Goal: Task Accomplishment & Management: Use online tool/utility

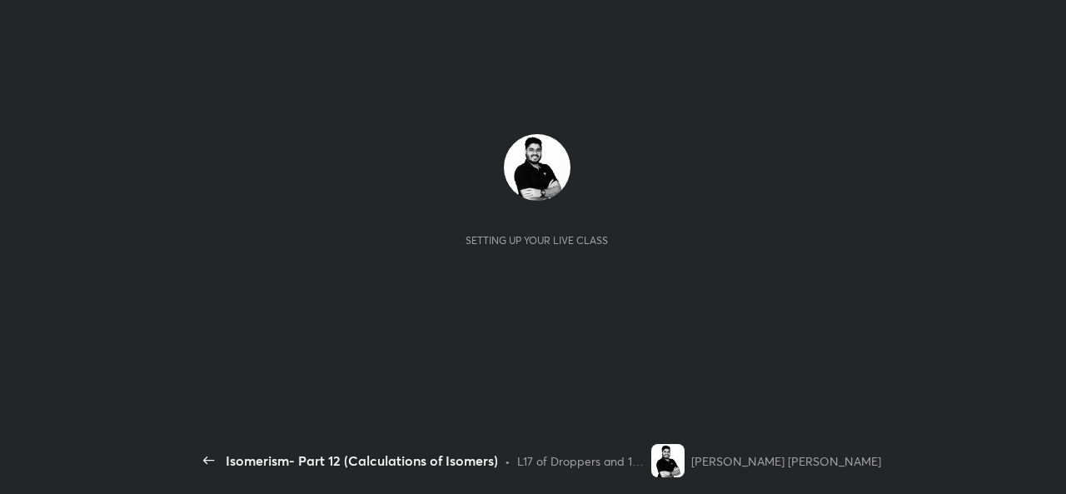
scroll to position [6, 1]
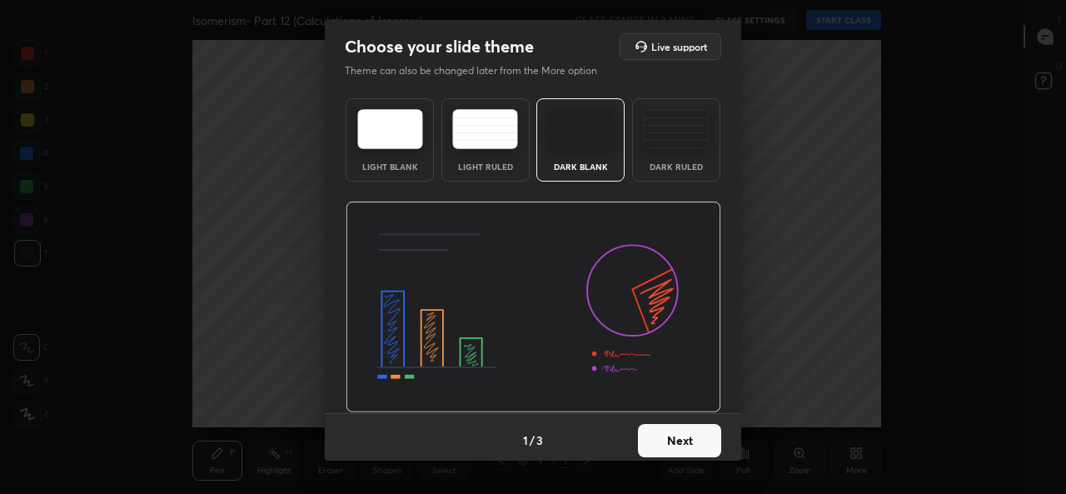
click at [683, 446] on button "Next" at bounding box center [679, 440] width 83 height 33
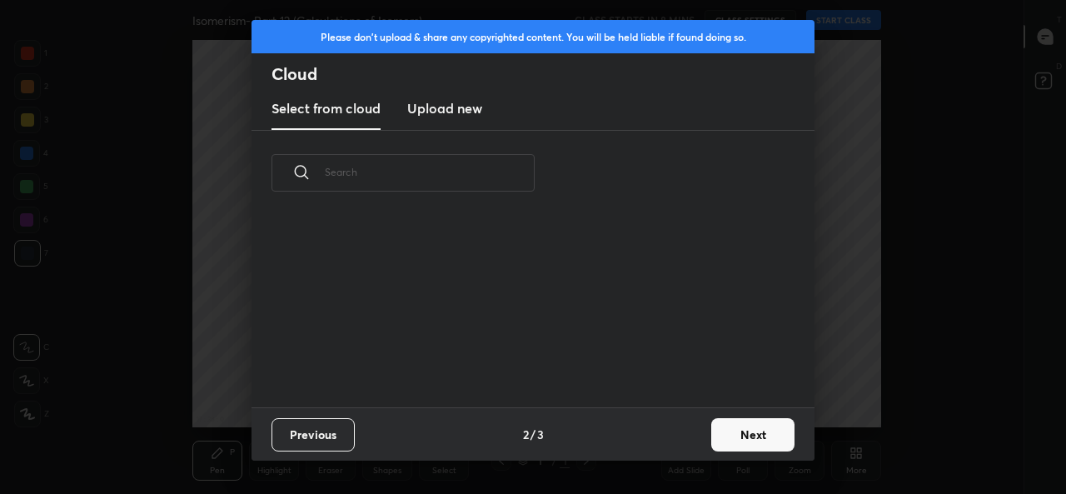
click at [683, 446] on div "Previous 2 / 3 Next" at bounding box center [533, 433] width 563 height 53
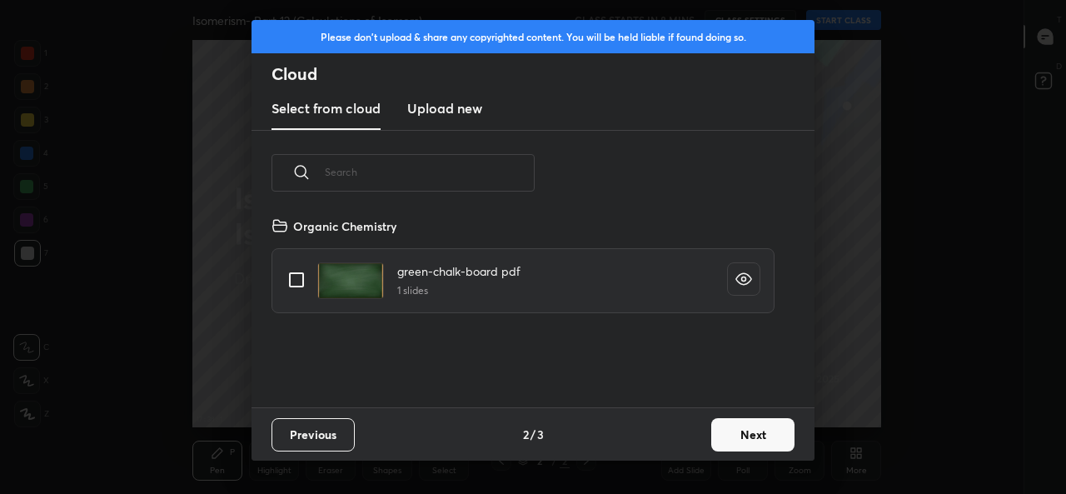
scroll to position [192, 535]
click at [731, 438] on button "Next" at bounding box center [752, 434] width 83 height 33
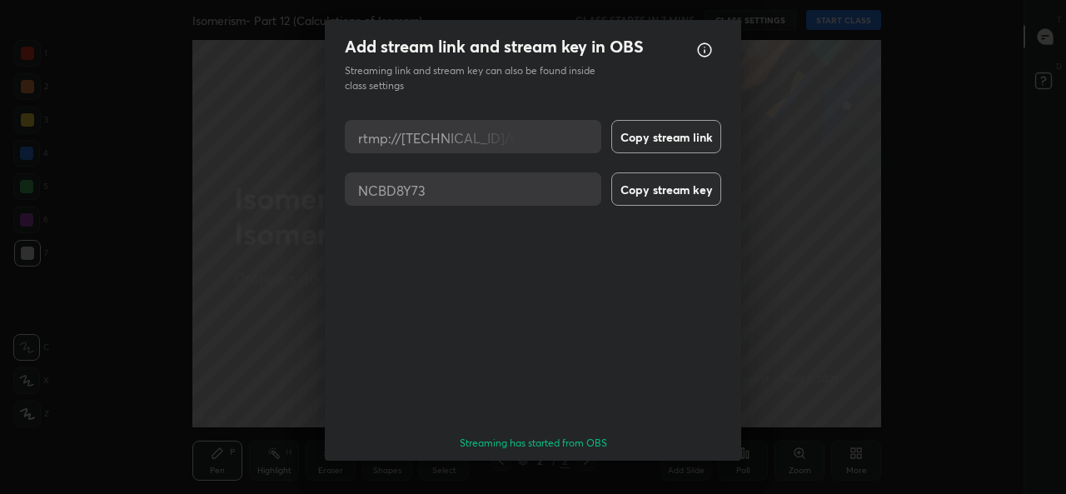
click at [696, 474] on button "Done" at bounding box center [679, 490] width 83 height 33
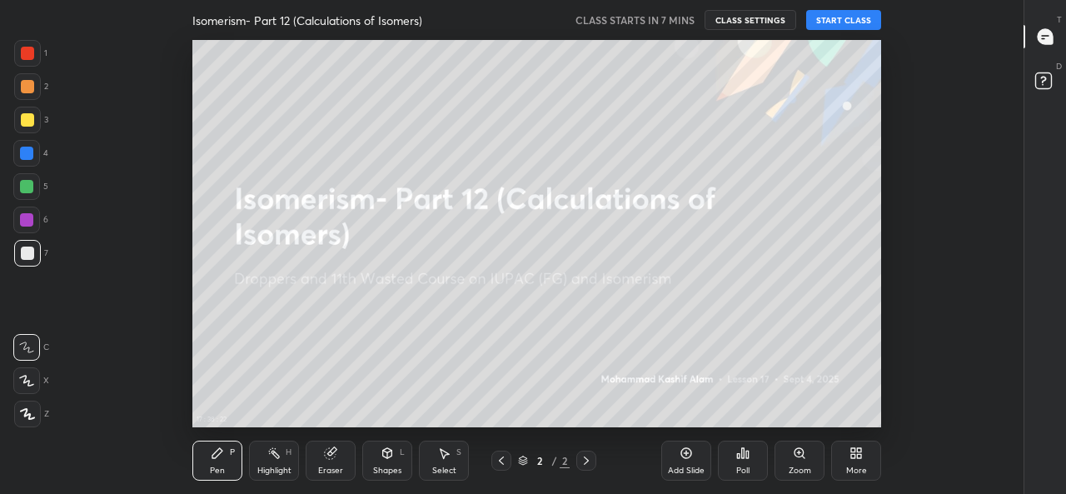
click at [859, 451] on icon at bounding box center [859, 450] width 4 height 4
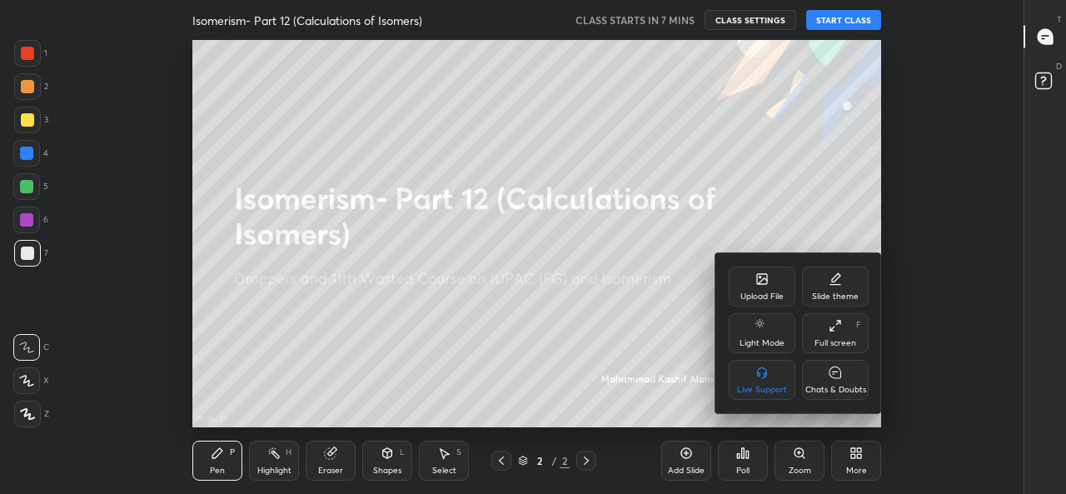
click at [764, 292] on div "Upload File" at bounding box center [761, 296] width 43 height 8
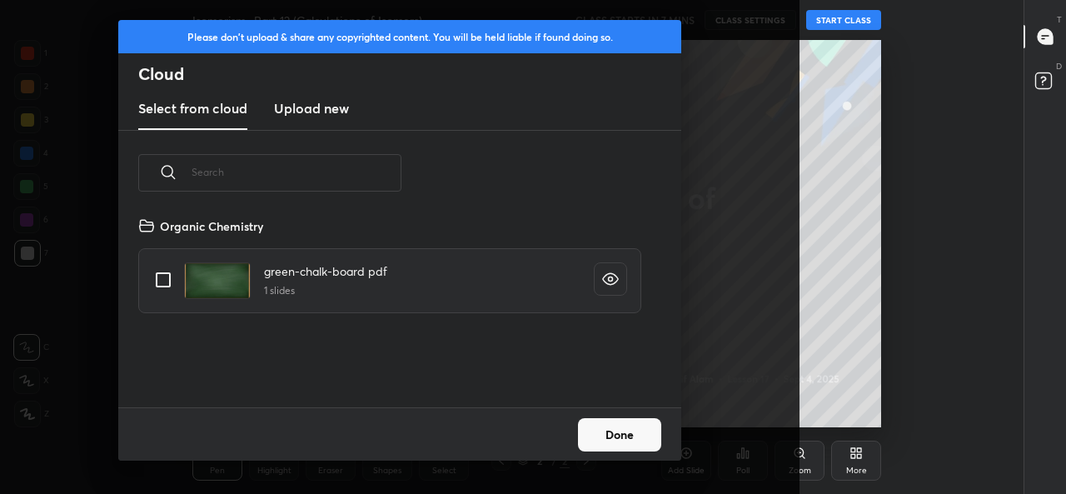
click at [319, 116] on h3 "Upload new" at bounding box center [311, 108] width 75 height 20
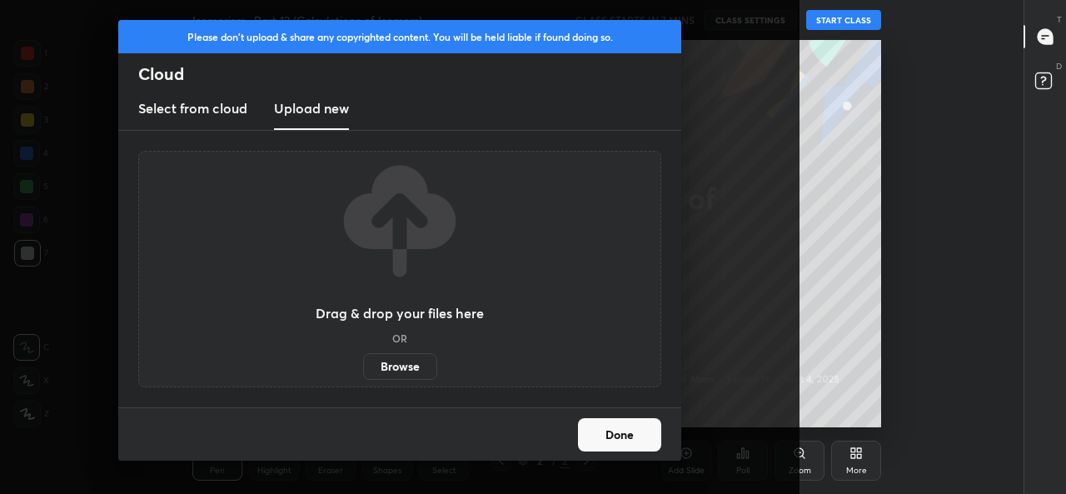
click at [408, 376] on label "Browse" at bounding box center [400, 366] width 74 height 27
click at [363, 376] on input "Browse" at bounding box center [363, 366] width 0 height 27
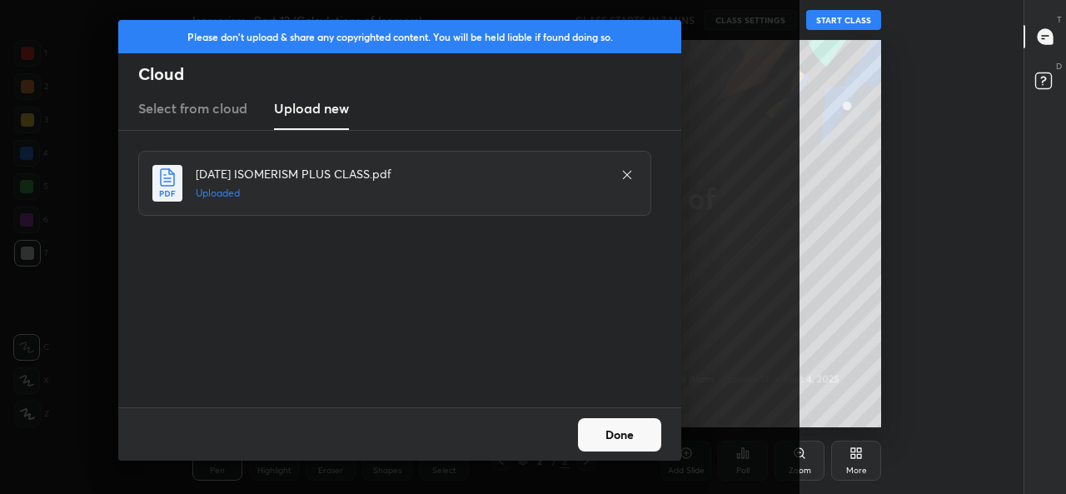
click at [630, 429] on button "Done" at bounding box center [619, 434] width 83 height 33
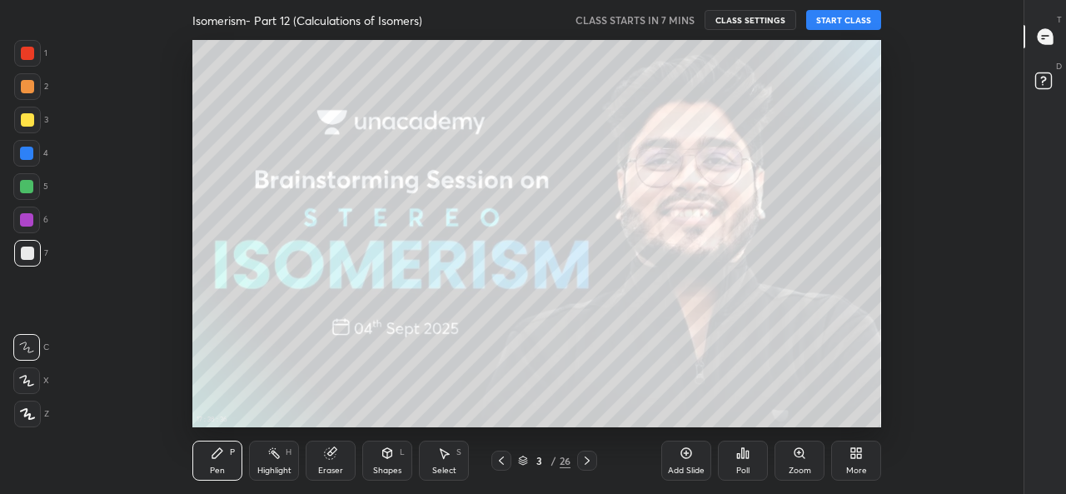
click at [521, 461] on icon at bounding box center [523, 461] width 10 height 10
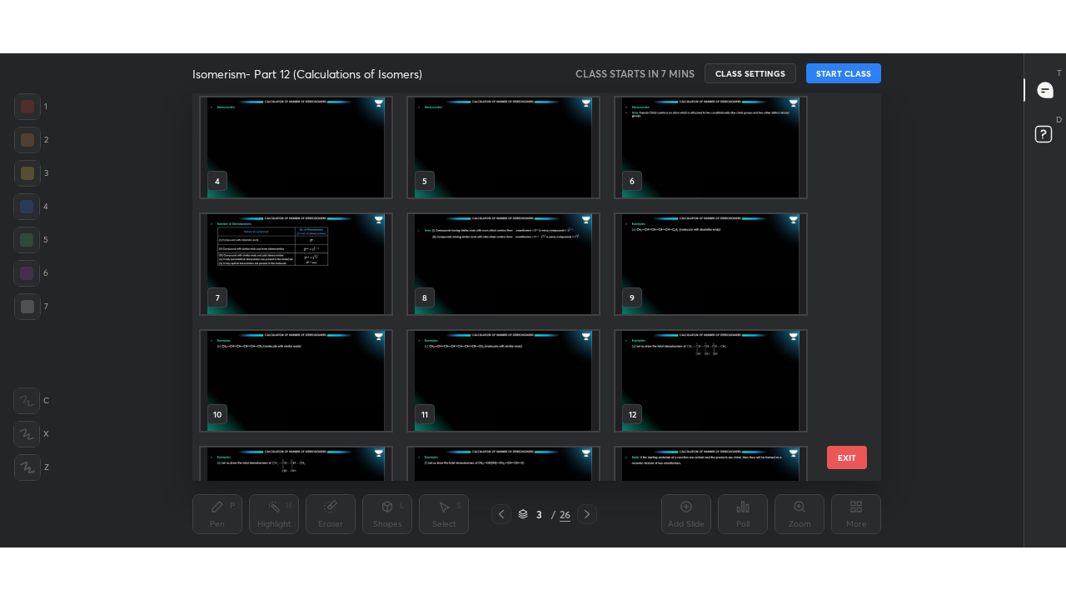
scroll to position [0, 0]
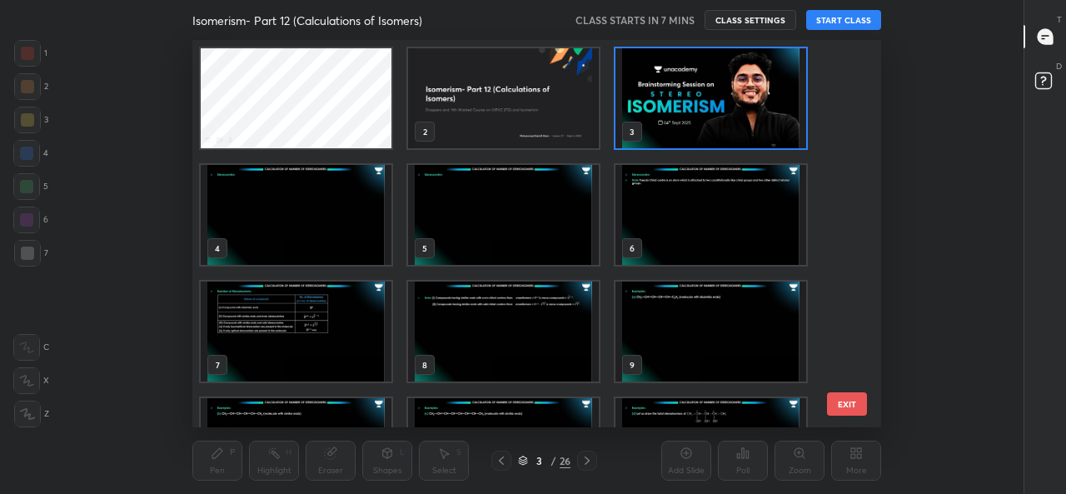
click at [691, 122] on img "grid" at bounding box center [710, 98] width 191 height 100
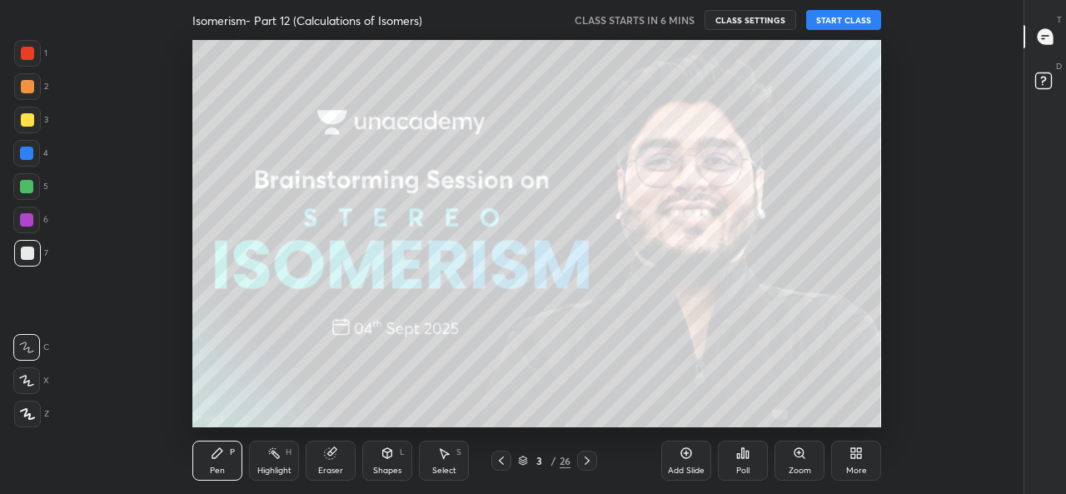
click at [861, 460] on div "More" at bounding box center [856, 461] width 50 height 40
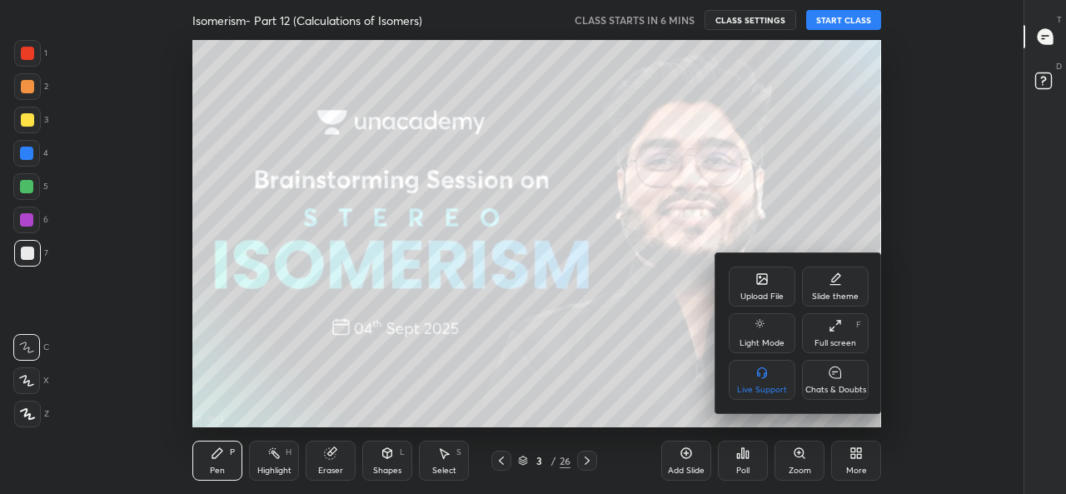
click at [837, 339] on div "Full screen" at bounding box center [835, 343] width 42 height 8
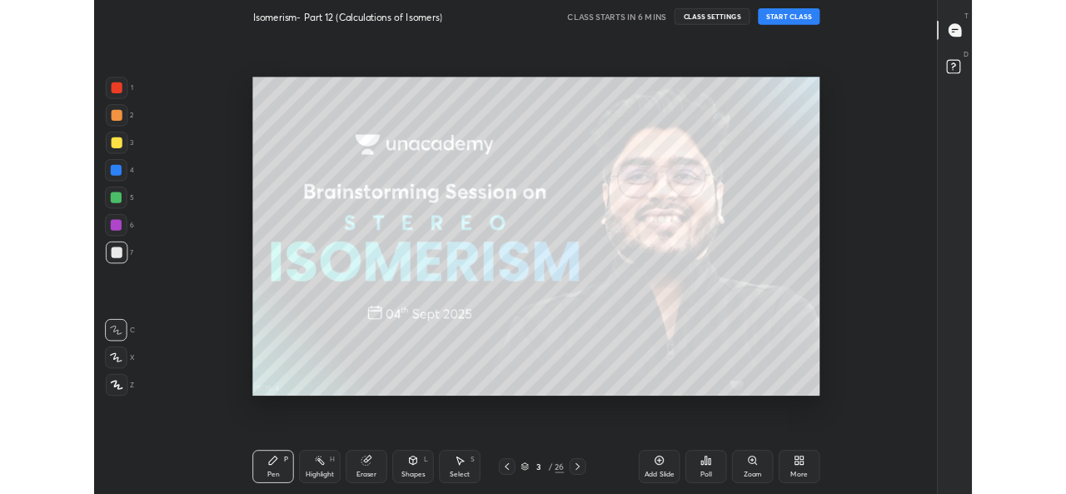
scroll to position [493, 967]
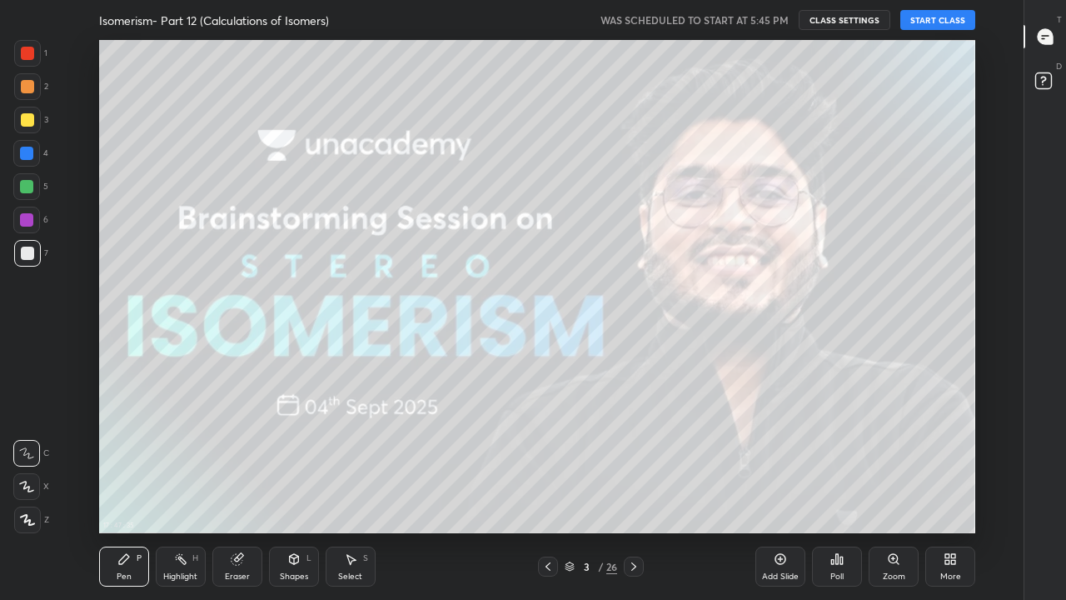
click at [927, 16] on button "START CLASS" at bounding box center [937, 20] width 75 height 20
click at [27, 259] on div at bounding box center [27, 253] width 13 height 13
click at [27, 122] on div at bounding box center [27, 119] width 13 height 13
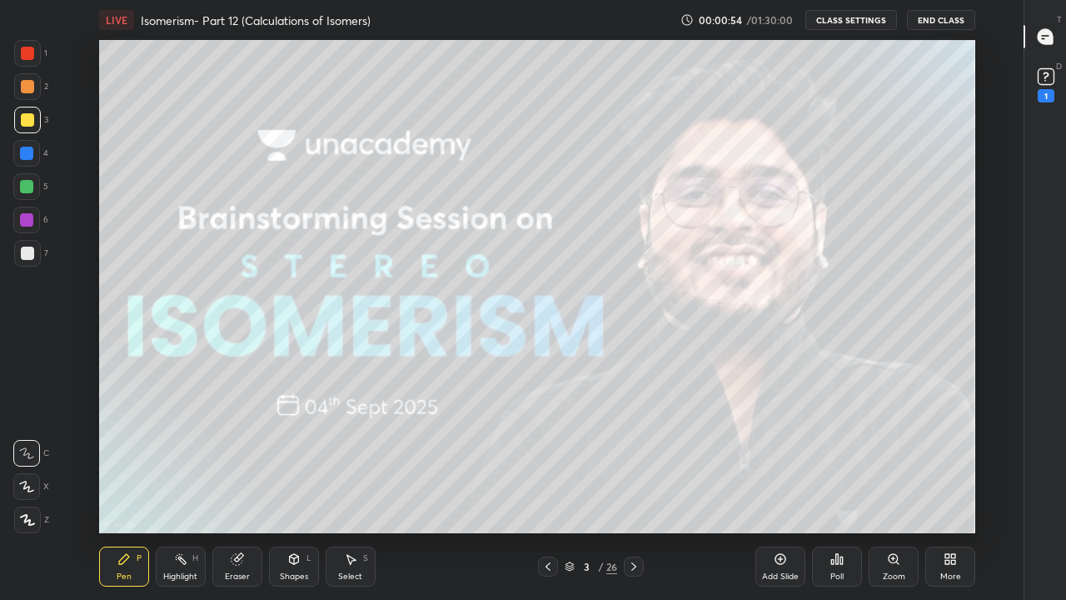
click at [869, 25] on button "CLASS SETTINGS" at bounding box center [851, 20] width 92 height 20
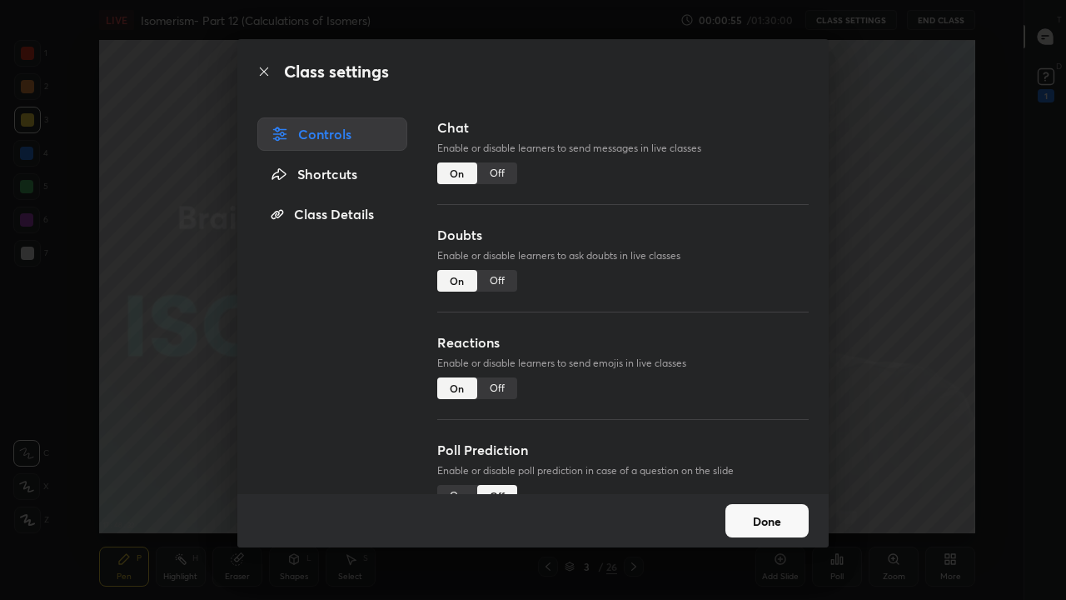
click at [501, 281] on div "Off" at bounding box center [497, 281] width 40 height 22
click at [498, 387] on div "Off" at bounding box center [497, 388] width 40 height 22
click at [770, 493] on button "Done" at bounding box center [766, 520] width 83 height 33
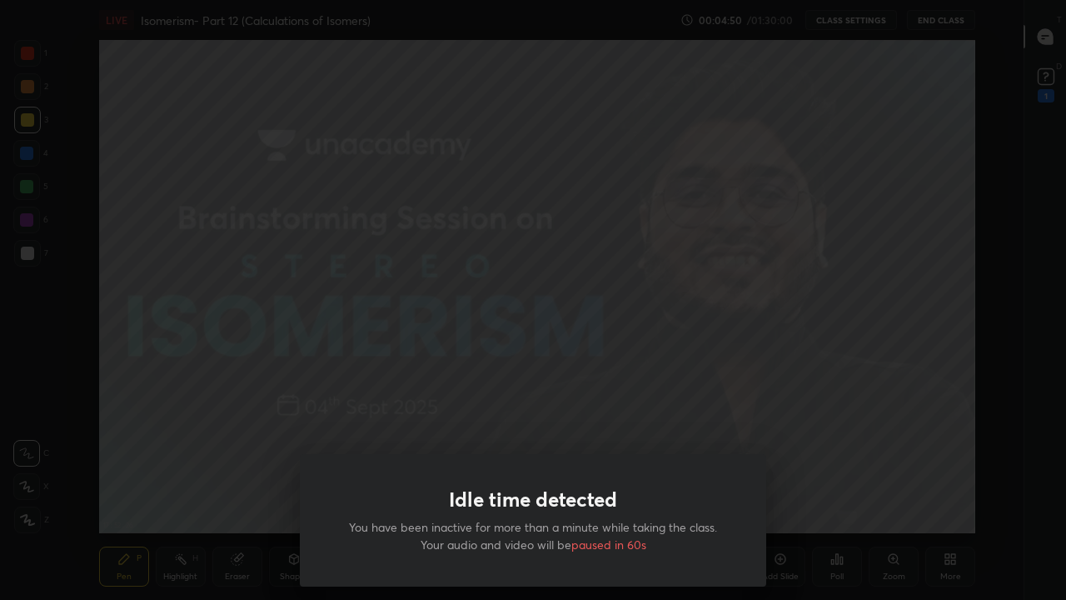
click at [611, 416] on div "Idle time detected You have been inactive for more than a minute while taking t…" at bounding box center [533, 300] width 1066 height 600
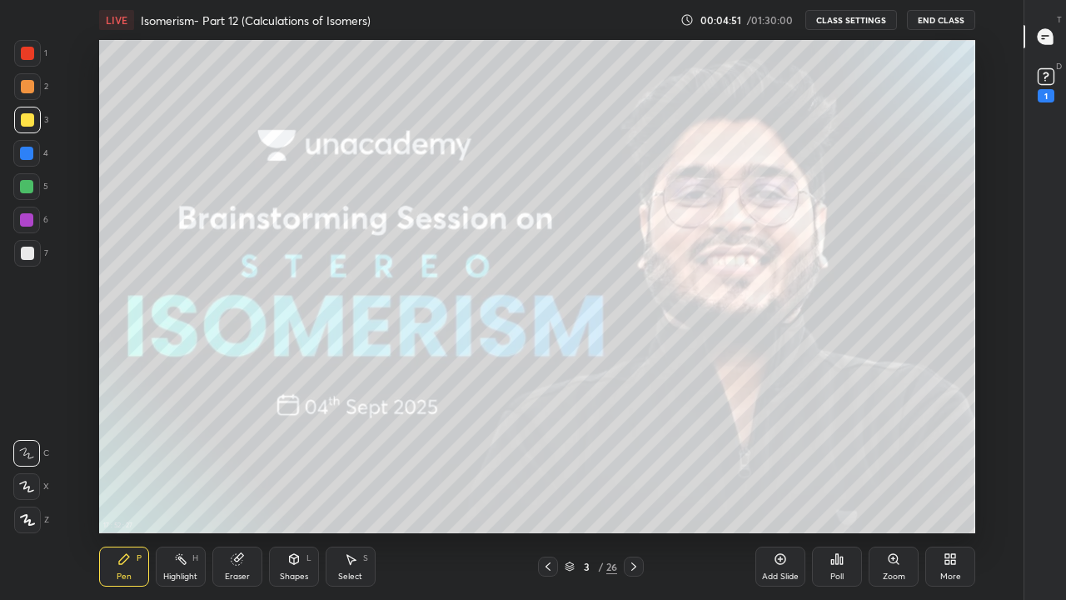
click at [636, 493] on icon at bounding box center [633, 566] width 5 height 8
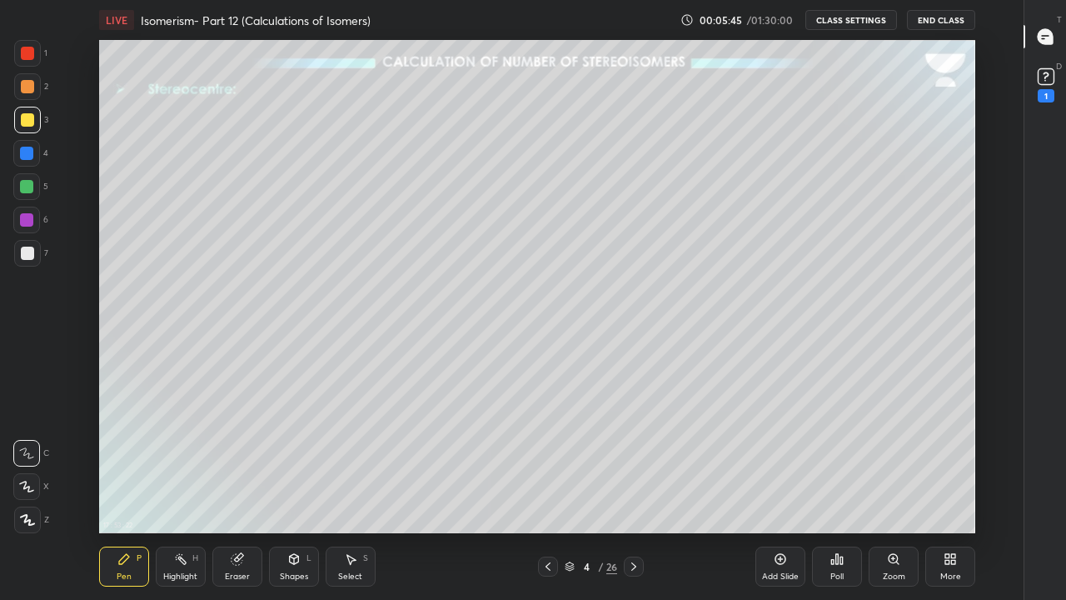
click at [30, 251] on div at bounding box center [27, 253] width 13 height 13
click at [27, 123] on div at bounding box center [27, 119] width 13 height 13
click at [633, 493] on icon at bounding box center [633, 566] width 13 height 13
click at [33, 126] on div at bounding box center [27, 120] width 27 height 27
click at [30, 187] on div at bounding box center [26, 186] width 13 height 13
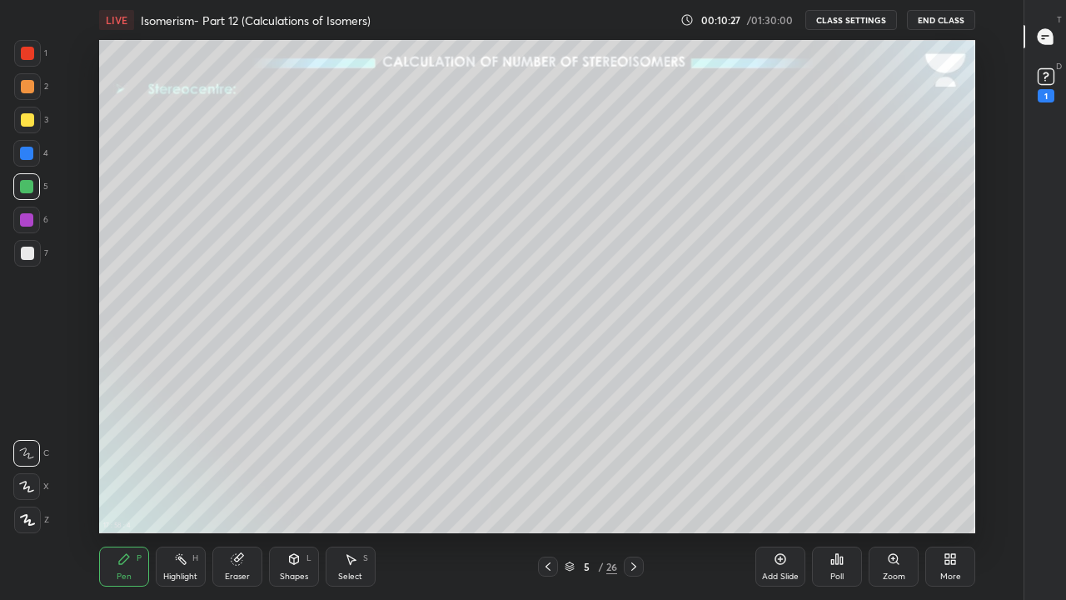
click at [30, 255] on div at bounding box center [27, 253] width 13 height 13
click at [30, 87] on div at bounding box center [27, 86] width 13 height 13
click at [635, 493] on icon at bounding box center [633, 566] width 5 height 8
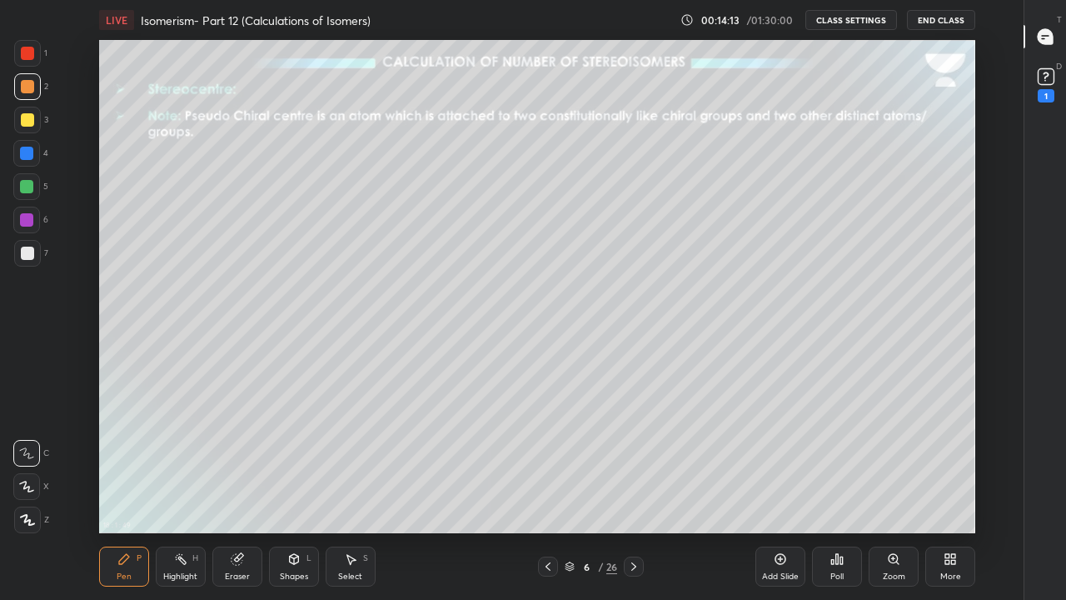
click at [27, 258] on div at bounding box center [27, 253] width 13 height 13
click at [27, 255] on div at bounding box center [27, 253] width 13 height 13
click at [29, 185] on div at bounding box center [26, 186] width 13 height 13
click at [25, 251] on div at bounding box center [27, 253] width 13 height 13
click at [237, 493] on div "Eraser" at bounding box center [237, 576] width 25 height 8
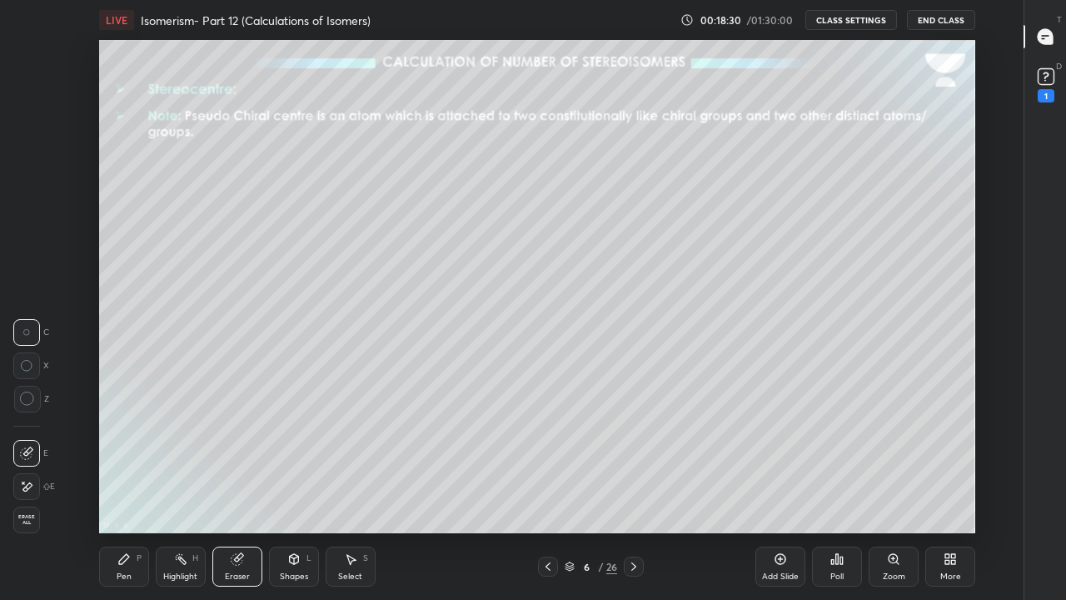
click at [126, 493] on icon at bounding box center [123, 558] width 13 height 13
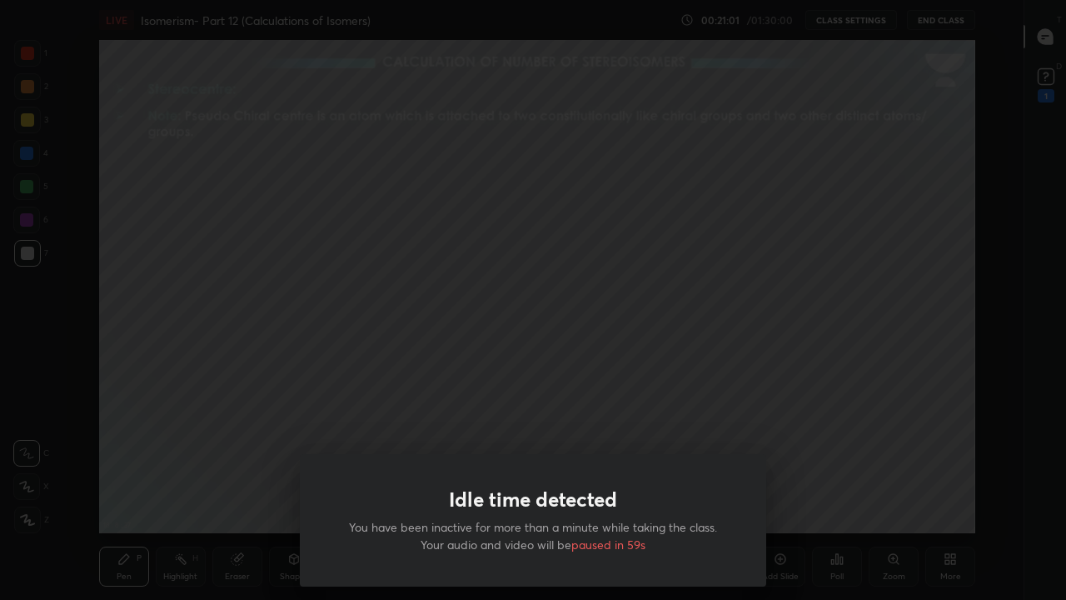
click at [630, 405] on div "Idle time detected You have been inactive for more than a minute while taking t…" at bounding box center [533, 300] width 1066 height 600
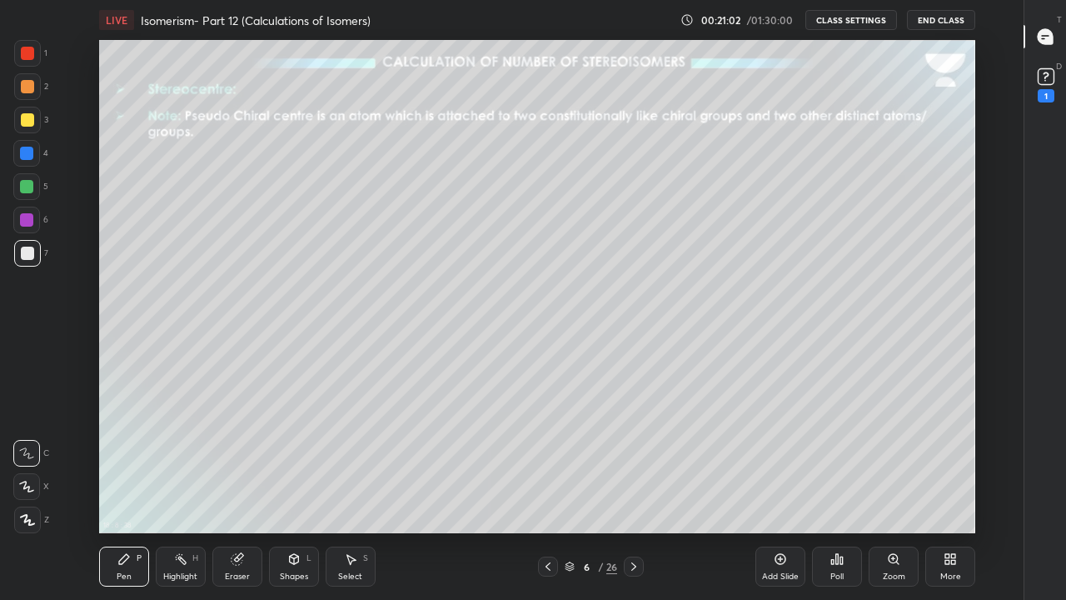
click at [930, 493] on div "More" at bounding box center [950, 566] width 50 height 40
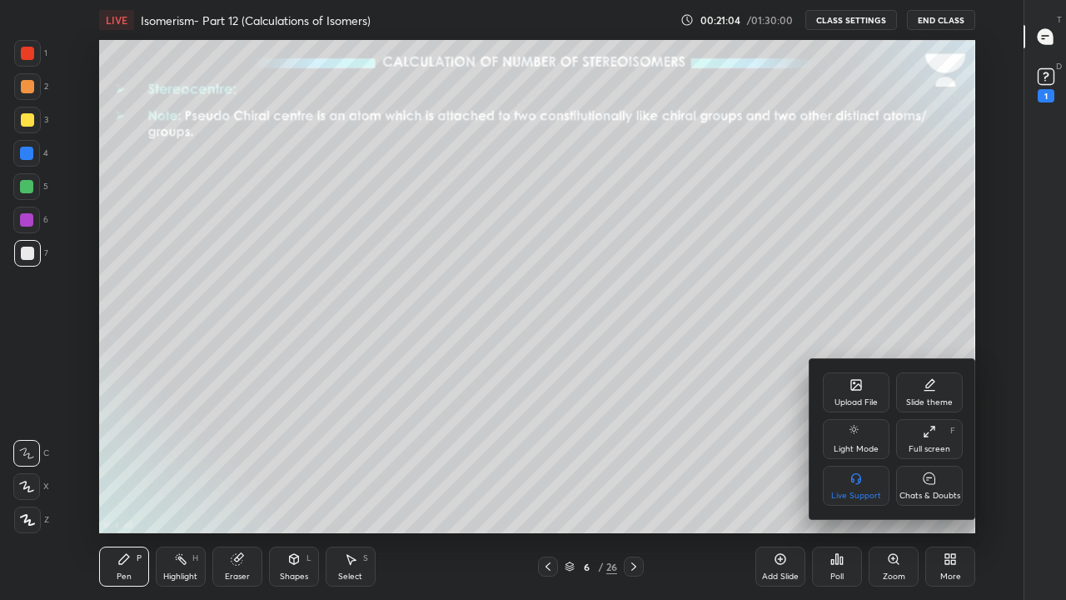
click at [927, 440] on div "Full screen F" at bounding box center [929, 439] width 67 height 40
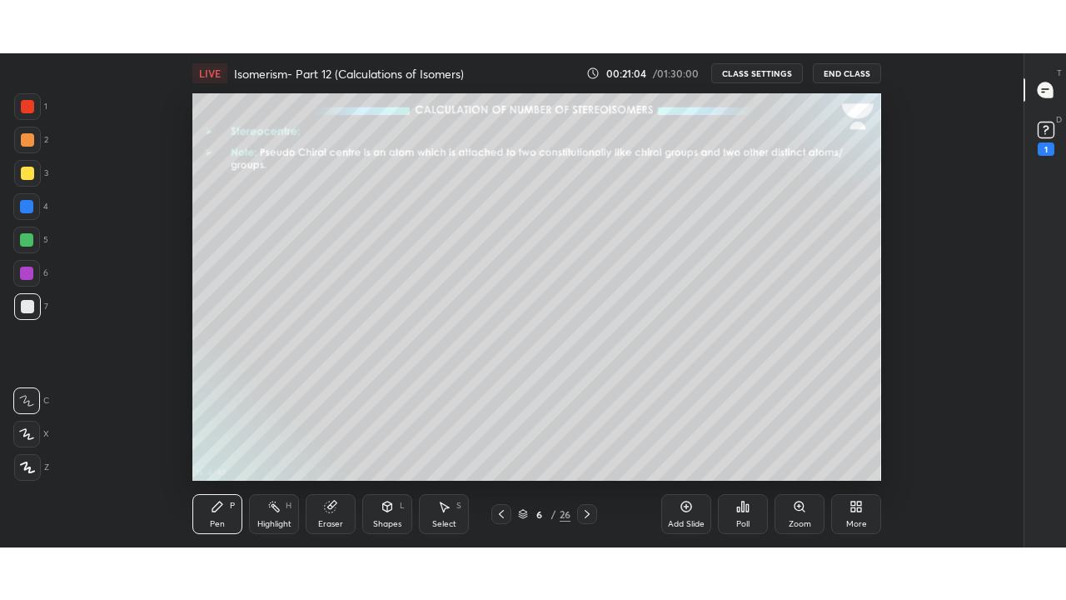
scroll to position [82893, 82312]
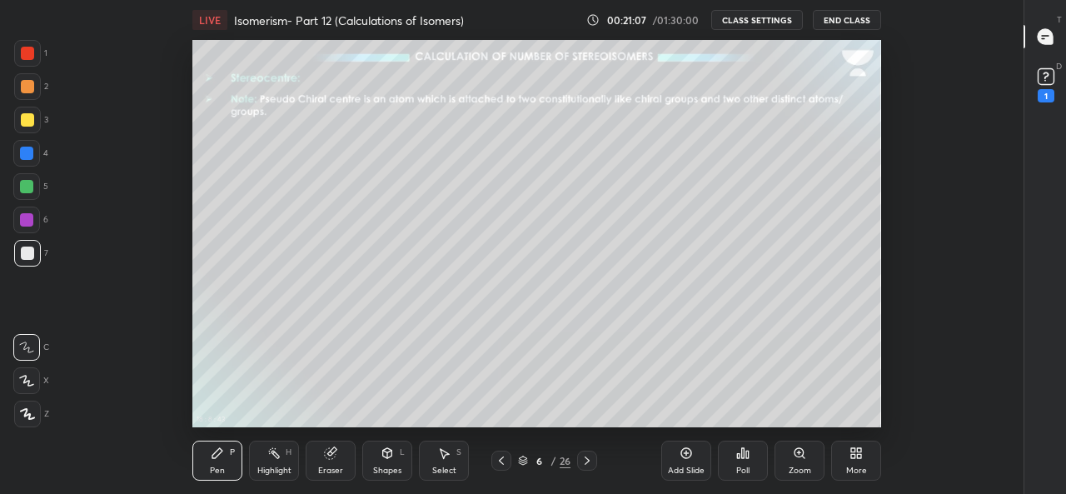
click at [852, 455] on icon at bounding box center [853, 456] width 4 height 4
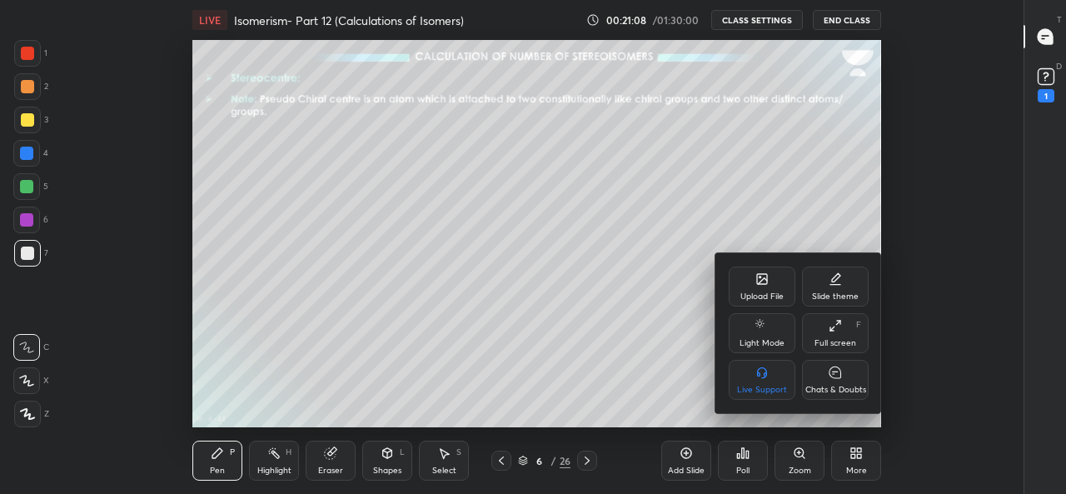
click at [832, 328] on icon at bounding box center [835, 325] width 13 height 13
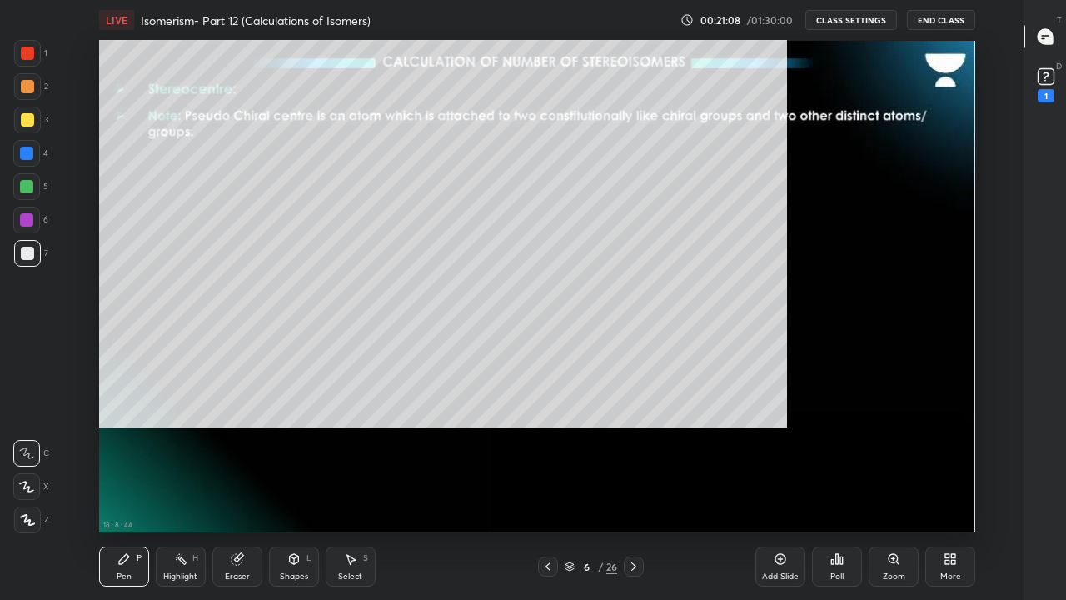
scroll to position [493, 967]
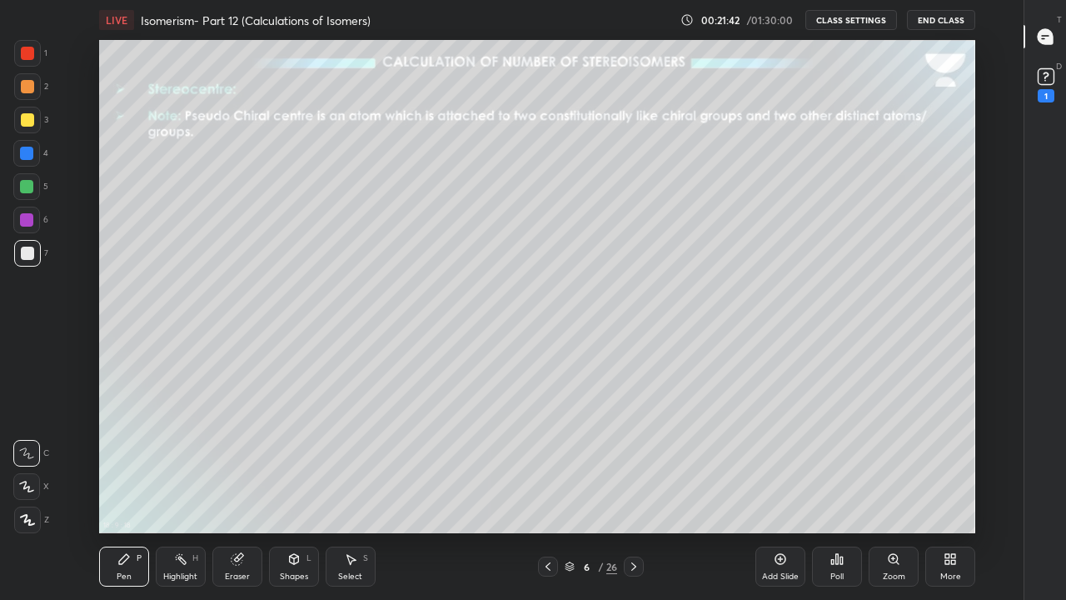
click at [634, 493] on icon at bounding box center [633, 566] width 13 height 13
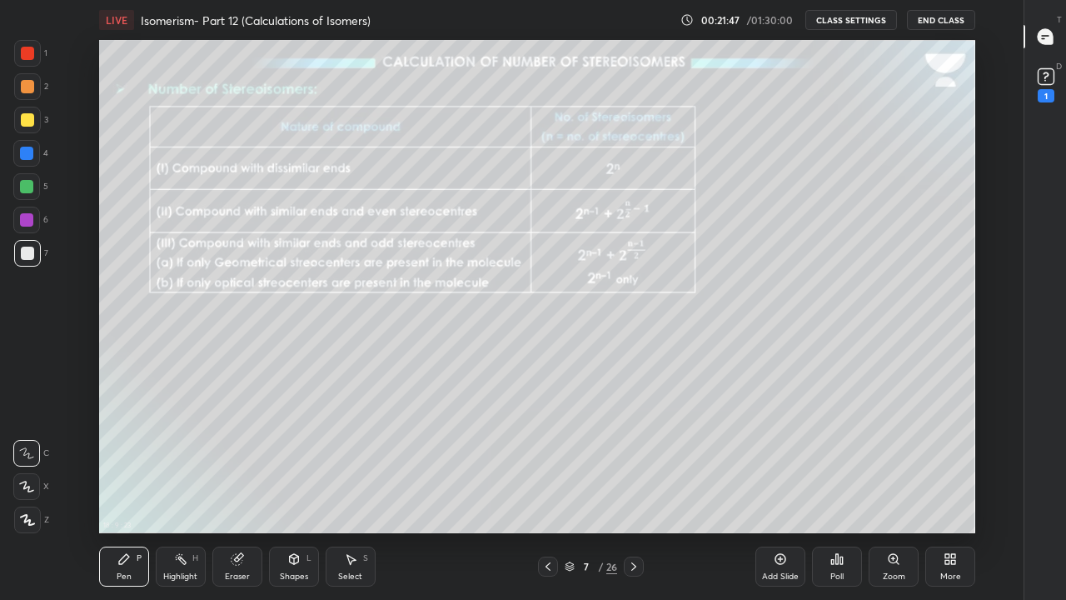
click at [887, 493] on icon at bounding box center [893, 558] width 13 height 13
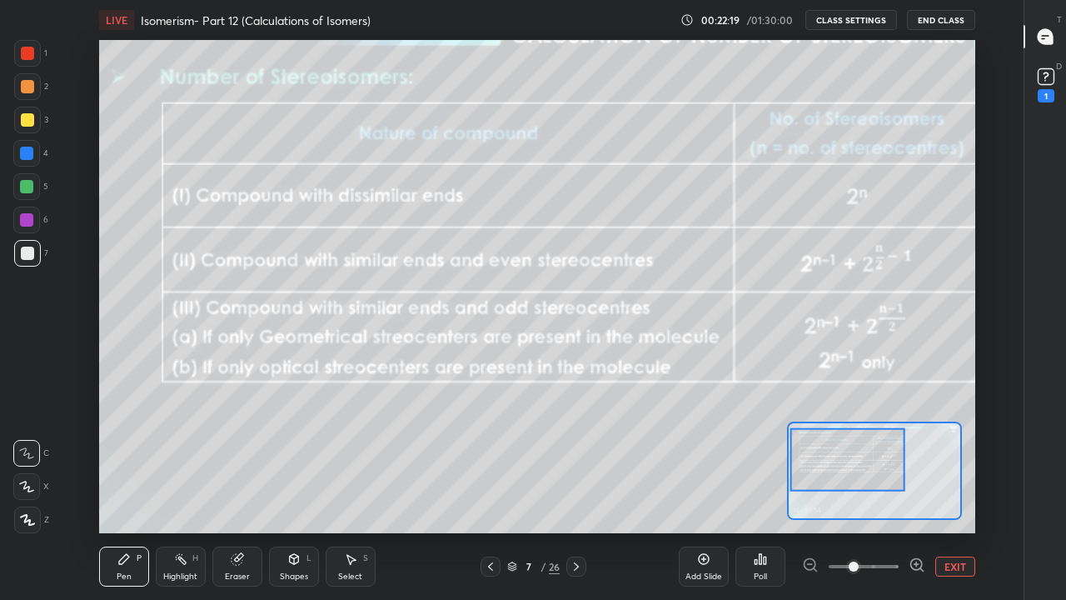
click at [27, 123] on div at bounding box center [27, 119] width 13 height 13
click at [984, 237] on div "18 : 12 : 19 Setting up your live class 18 : 12 : 18" at bounding box center [537, 286] width 968 height 493
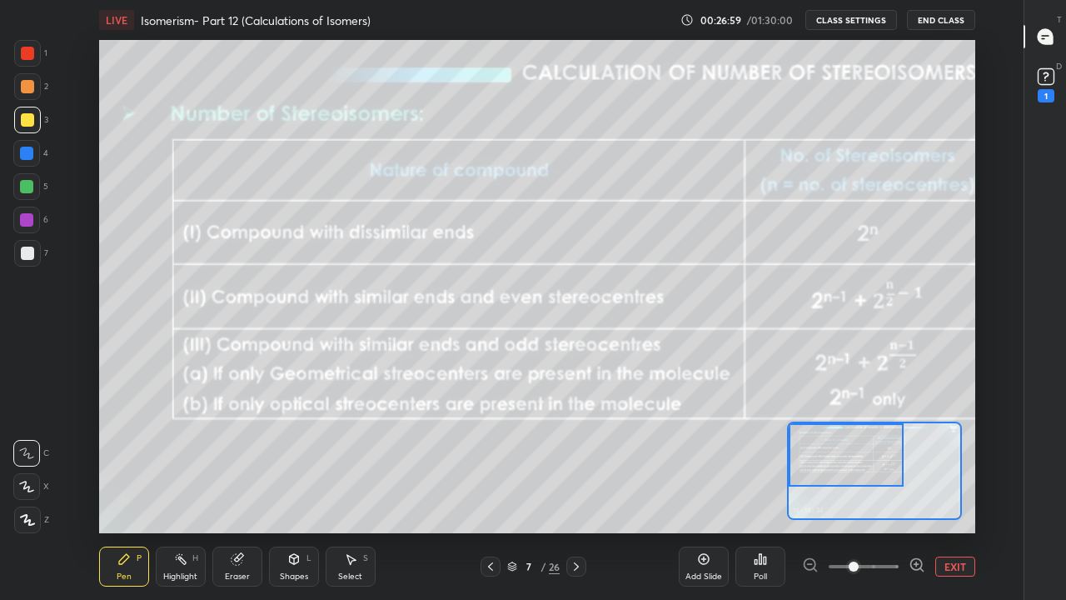
click at [948, 493] on button "EXIT" at bounding box center [955, 566] width 40 height 20
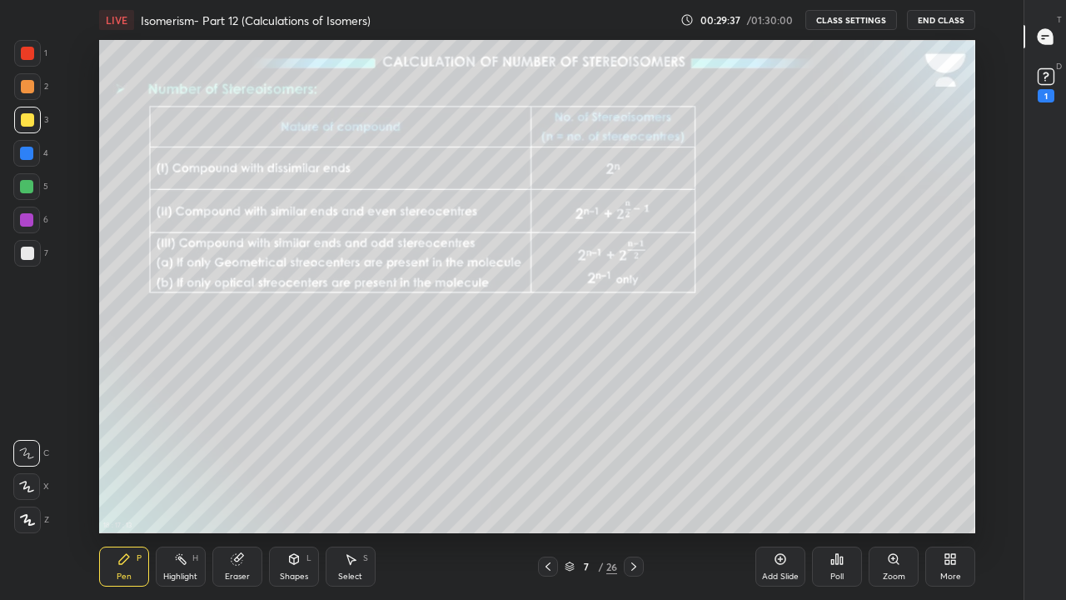
click at [890, 493] on div "Zoom" at bounding box center [894, 566] width 50 height 40
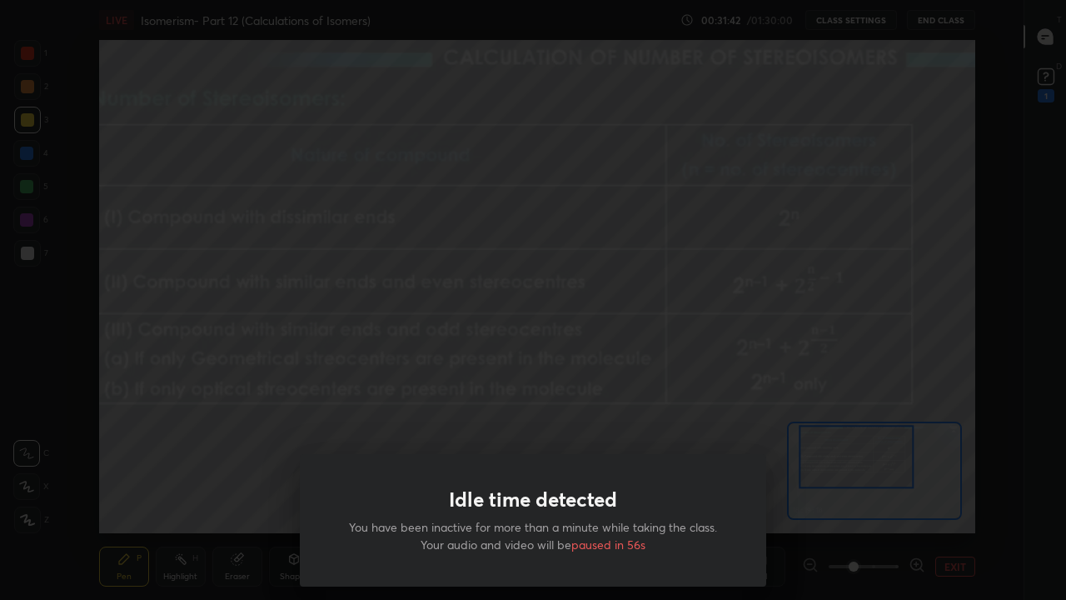
click at [321, 372] on div "Idle time detected You have been inactive for more than a minute while taking t…" at bounding box center [533, 300] width 1066 height 600
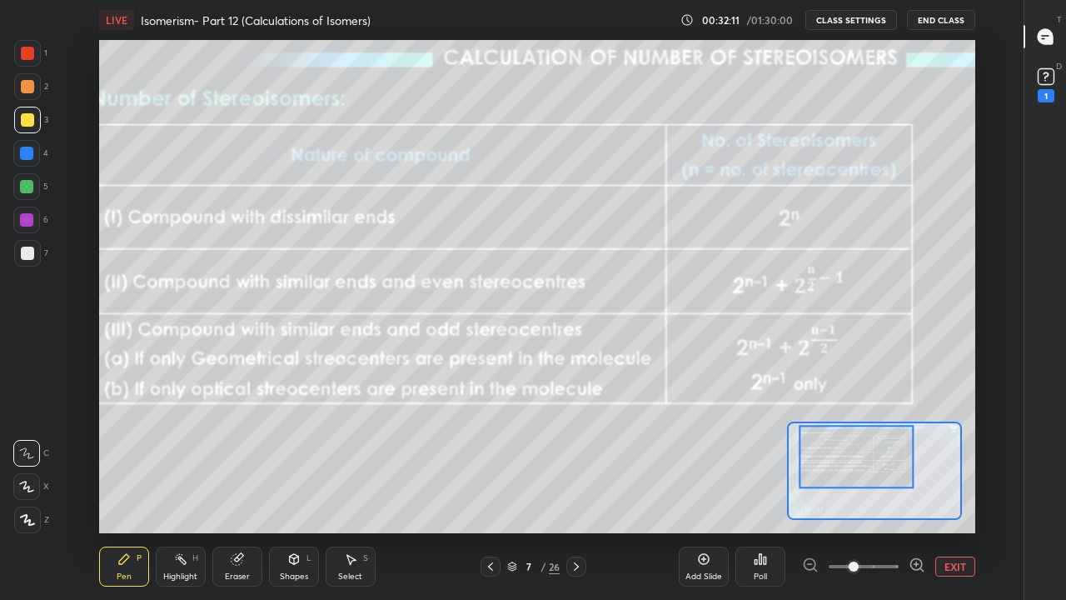
click at [950, 493] on button "EXIT" at bounding box center [955, 566] width 40 height 20
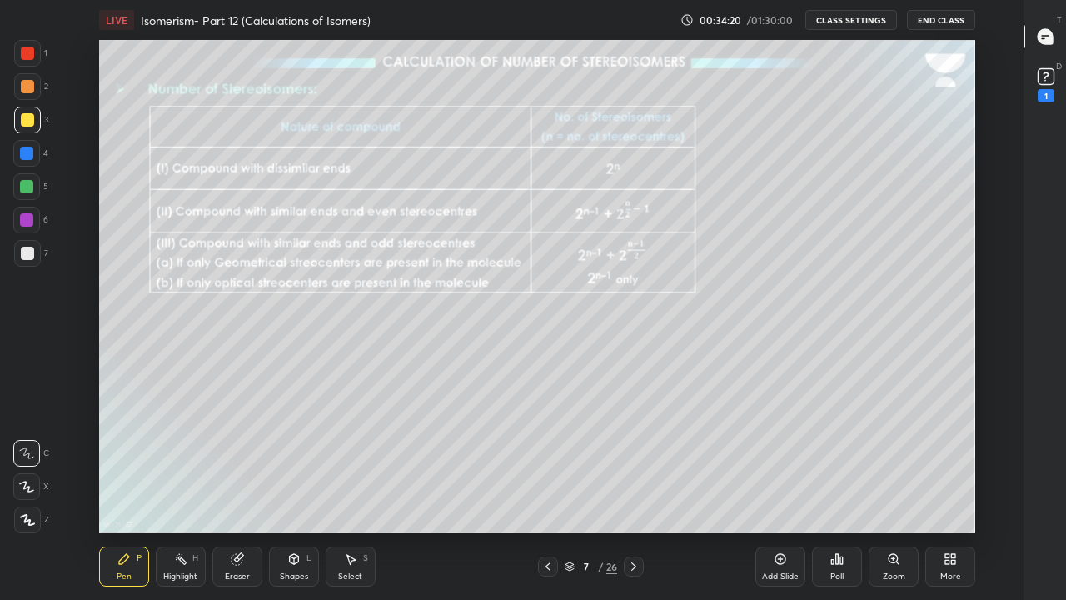
click at [631, 493] on icon at bounding box center [633, 566] width 13 height 13
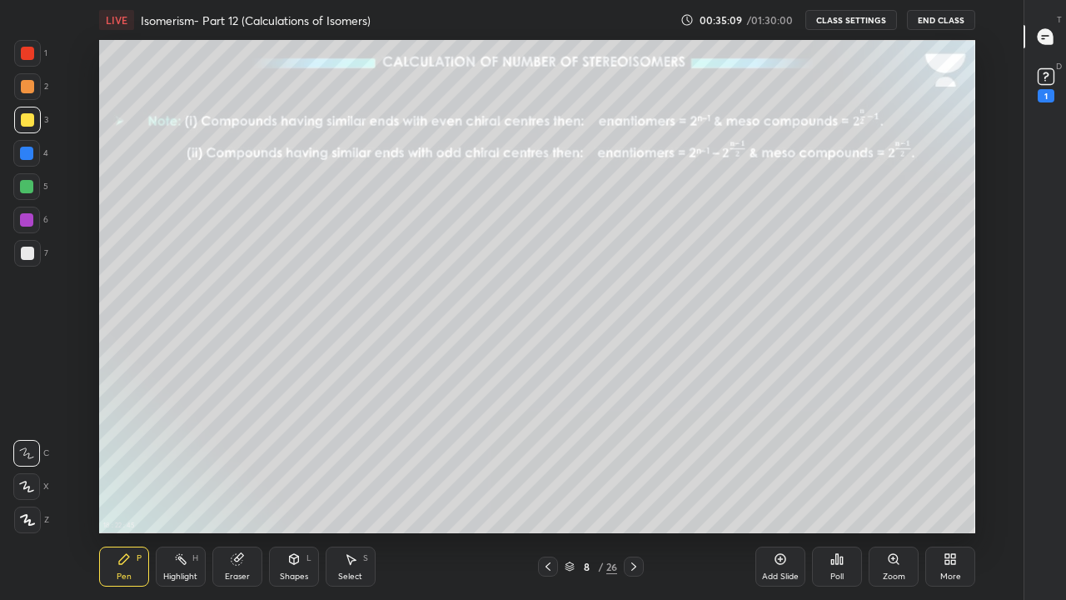
click at [548, 493] on icon at bounding box center [547, 566] width 13 height 13
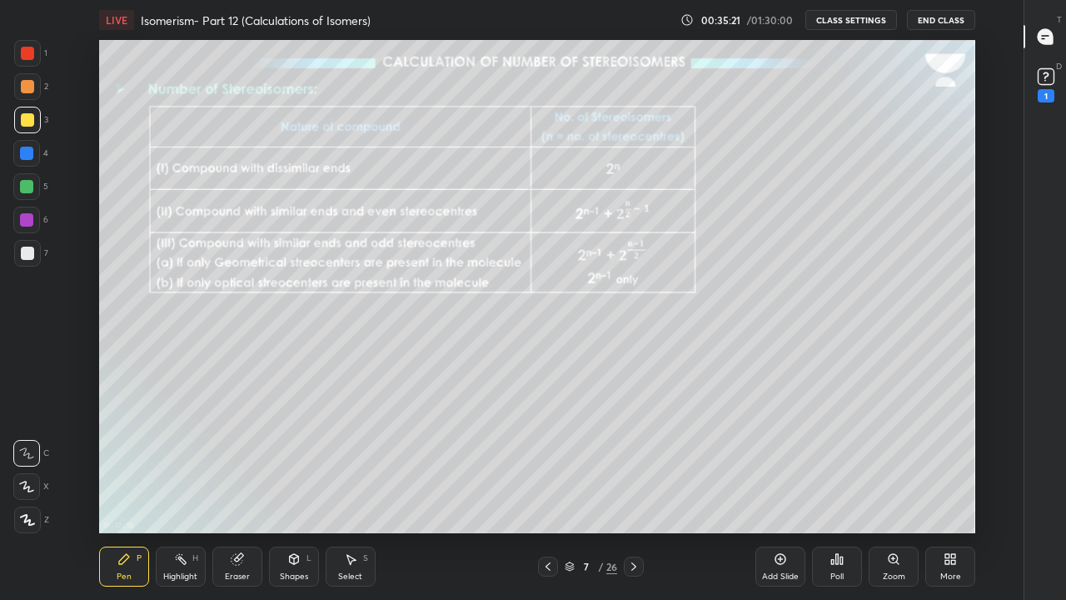
click at [634, 493] on icon at bounding box center [633, 566] width 13 height 13
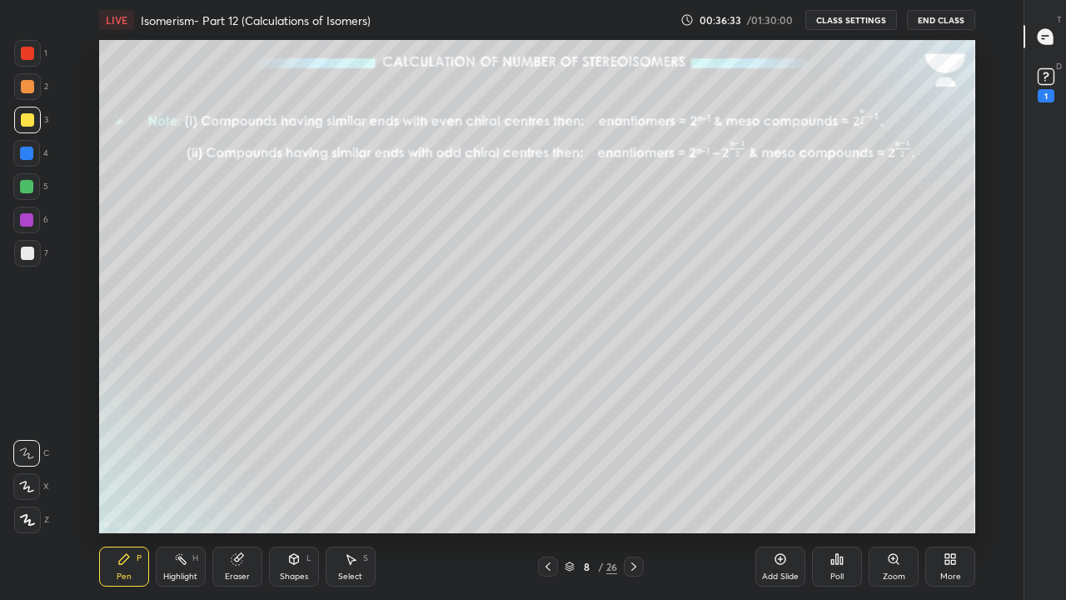
click at [891, 493] on div "Zoom" at bounding box center [894, 566] width 50 height 40
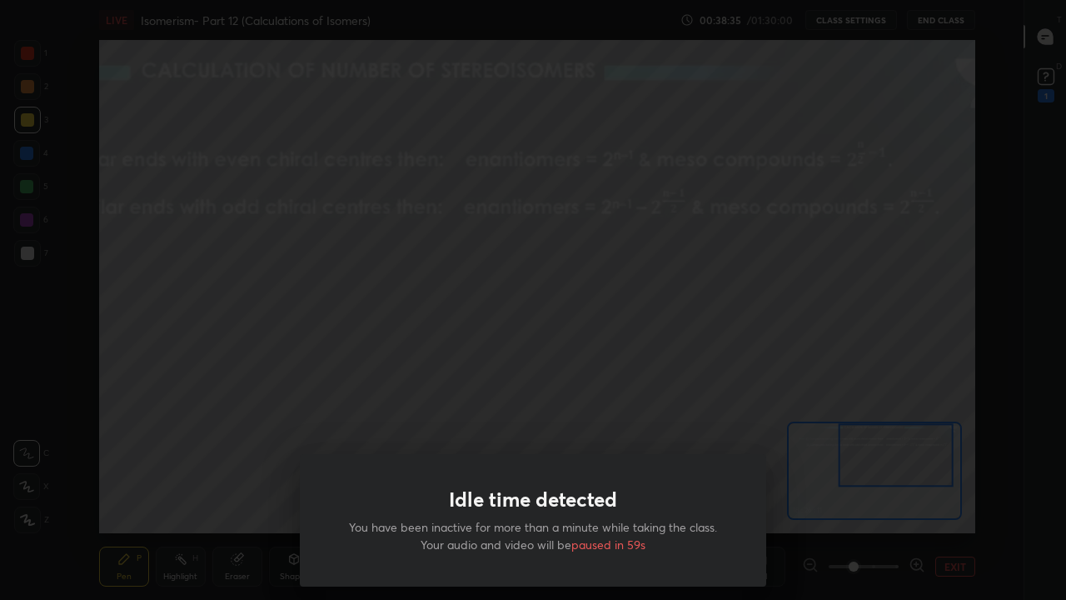
click at [414, 345] on div "Idle time detected You have been inactive for more than a minute while taking t…" at bounding box center [533, 300] width 1066 height 600
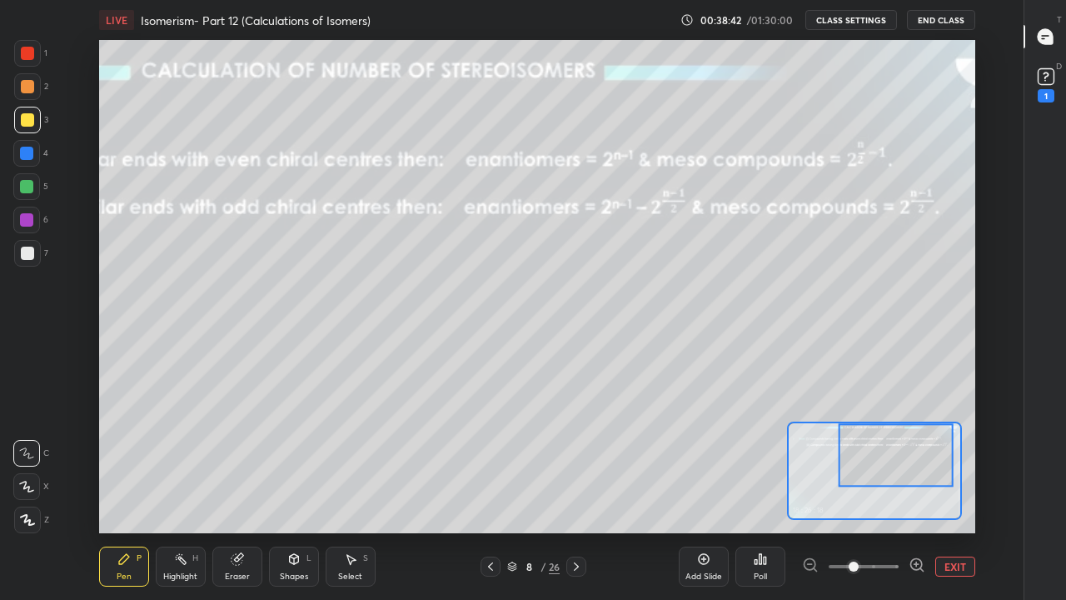
click at [953, 493] on button "EXIT" at bounding box center [955, 566] width 40 height 20
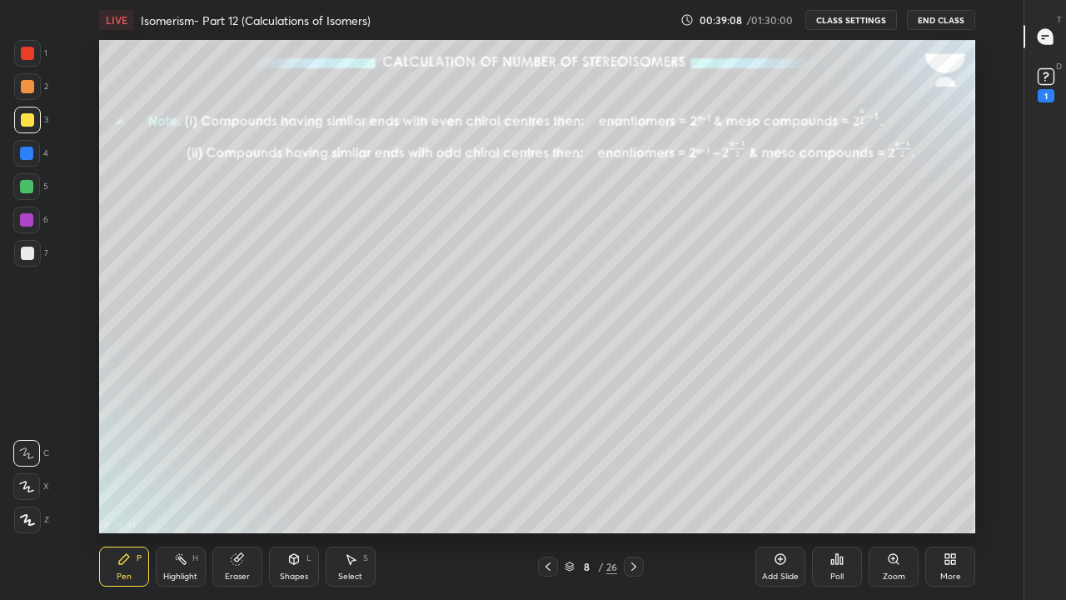
click at [634, 493] on icon at bounding box center [633, 566] width 13 height 13
click at [227, 493] on div "Eraser" at bounding box center [237, 576] width 25 height 8
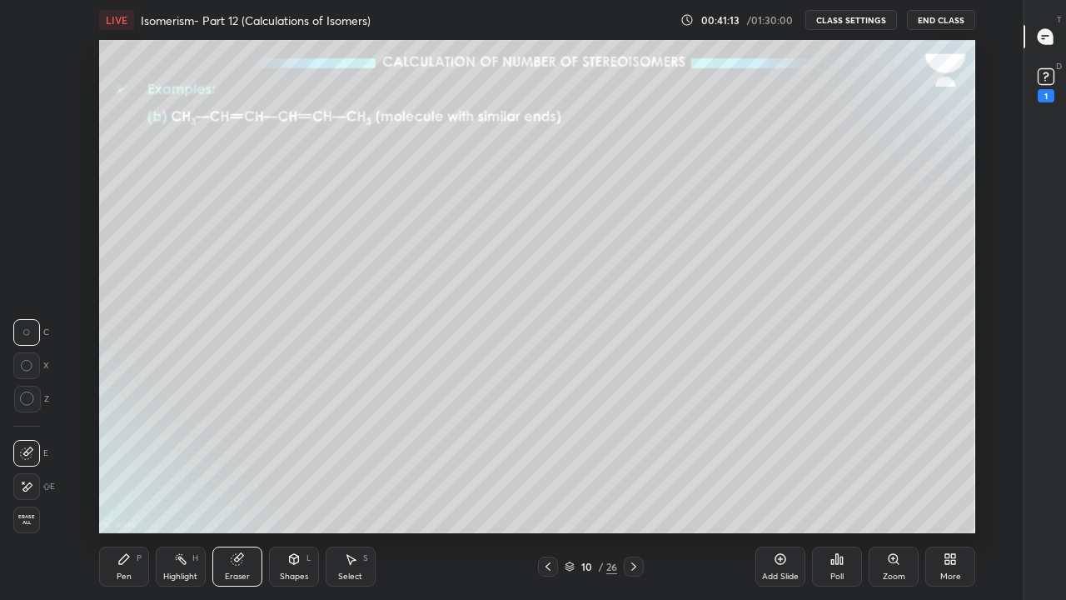
click at [131, 493] on div "Pen P" at bounding box center [124, 566] width 50 height 40
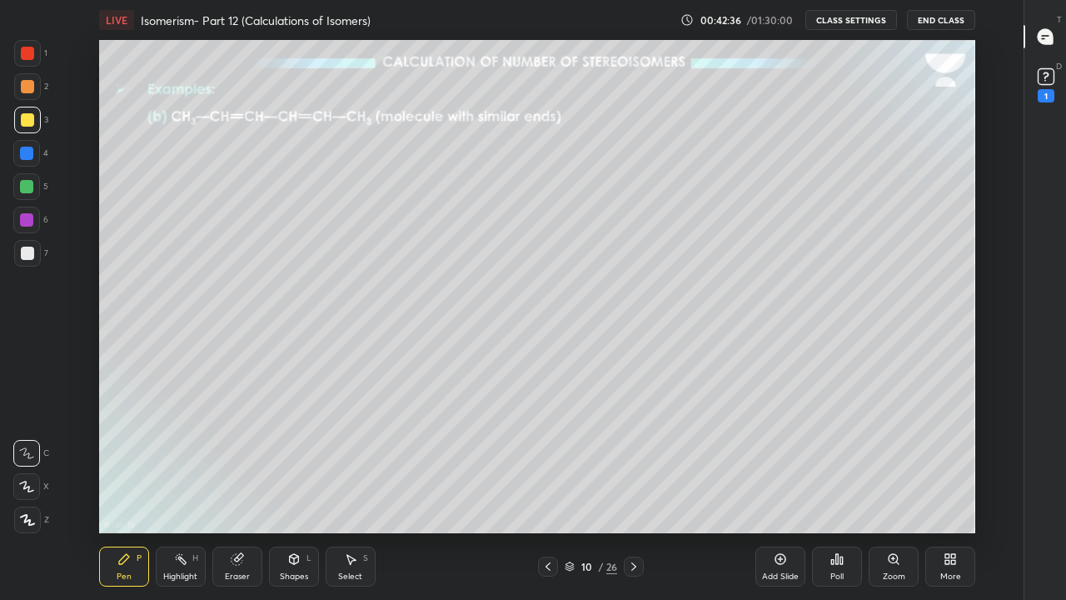
click at [634, 493] on icon at bounding box center [633, 566] width 13 height 13
click at [548, 493] on icon at bounding box center [547, 566] width 5 height 8
click at [635, 493] on icon at bounding box center [633, 566] width 13 height 13
click at [633, 493] on icon at bounding box center [633, 566] width 13 height 13
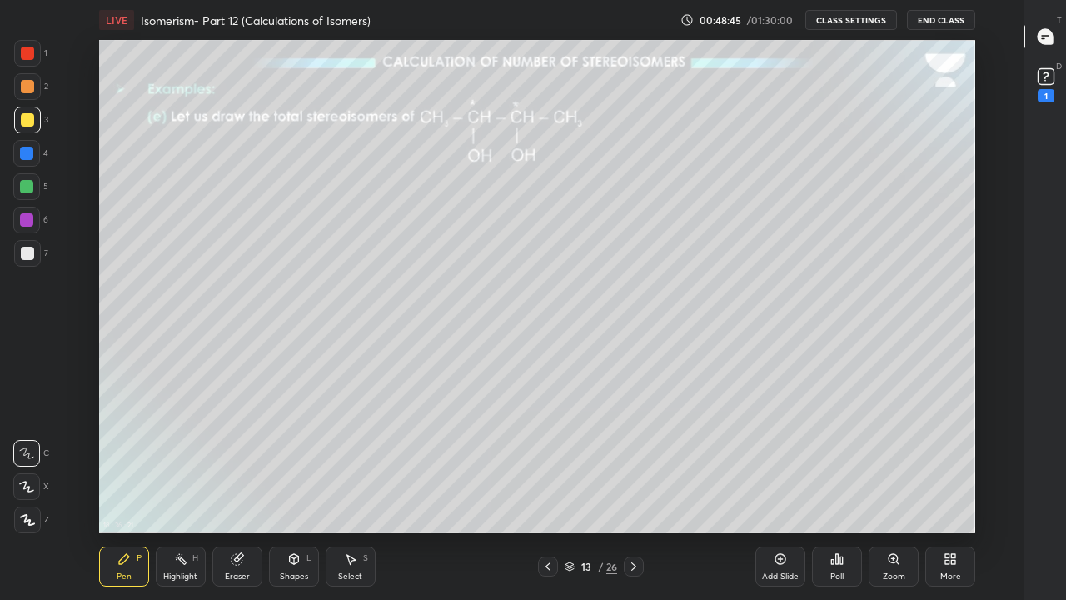
click at [233, 493] on div "Eraser" at bounding box center [237, 576] width 25 height 8
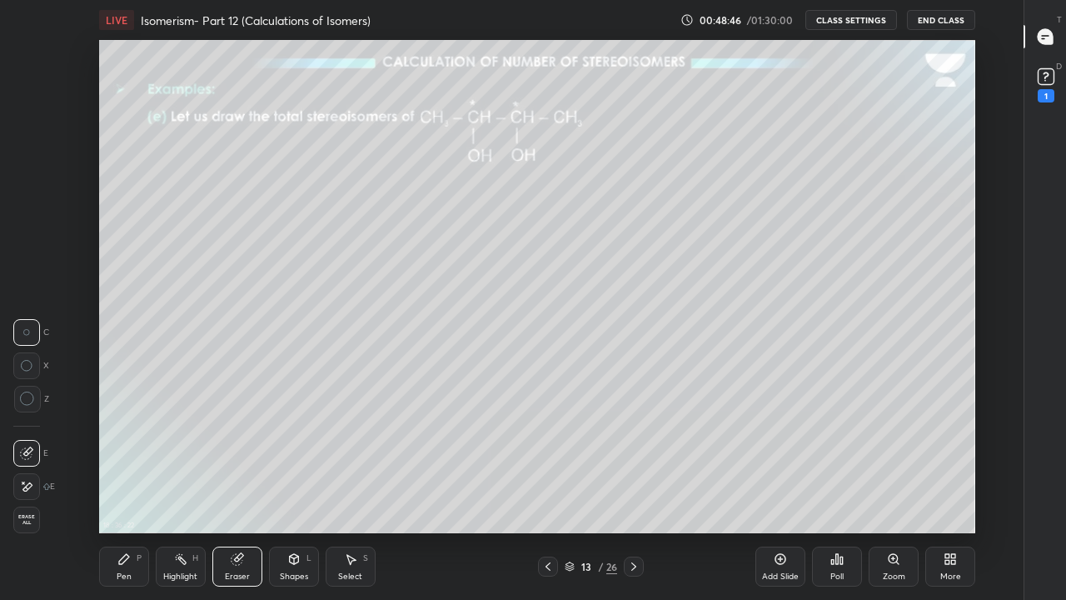
click at [29, 491] on icon at bounding box center [26, 487] width 13 height 14
click at [119, 493] on icon at bounding box center [123, 558] width 13 height 13
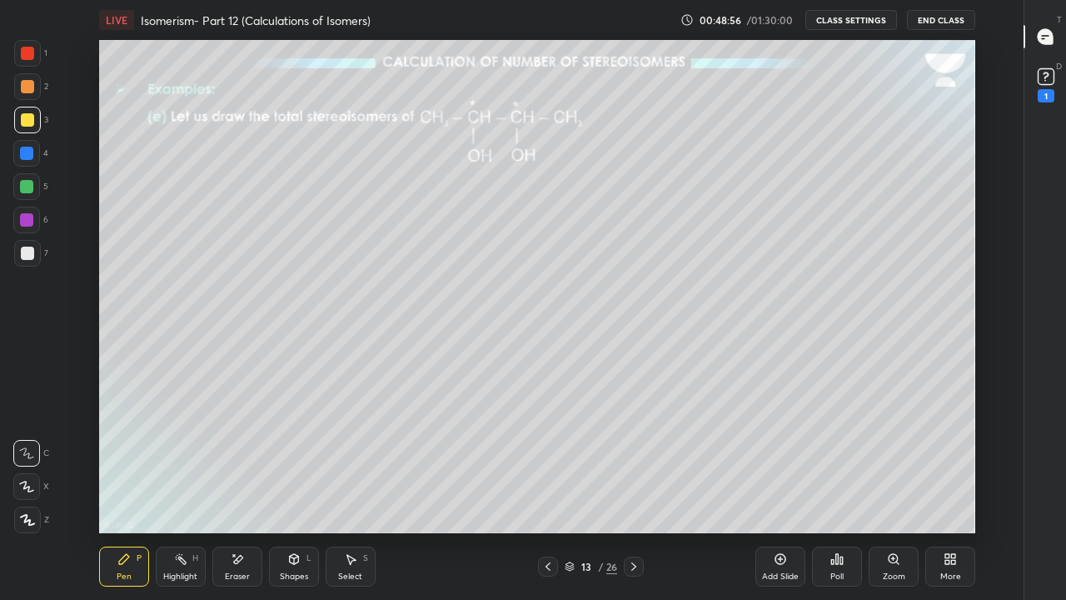
click at [625, 493] on div at bounding box center [634, 566] width 20 height 20
click at [634, 493] on icon at bounding box center [633, 566] width 13 height 13
click at [632, 493] on icon at bounding box center [633, 566] width 13 height 13
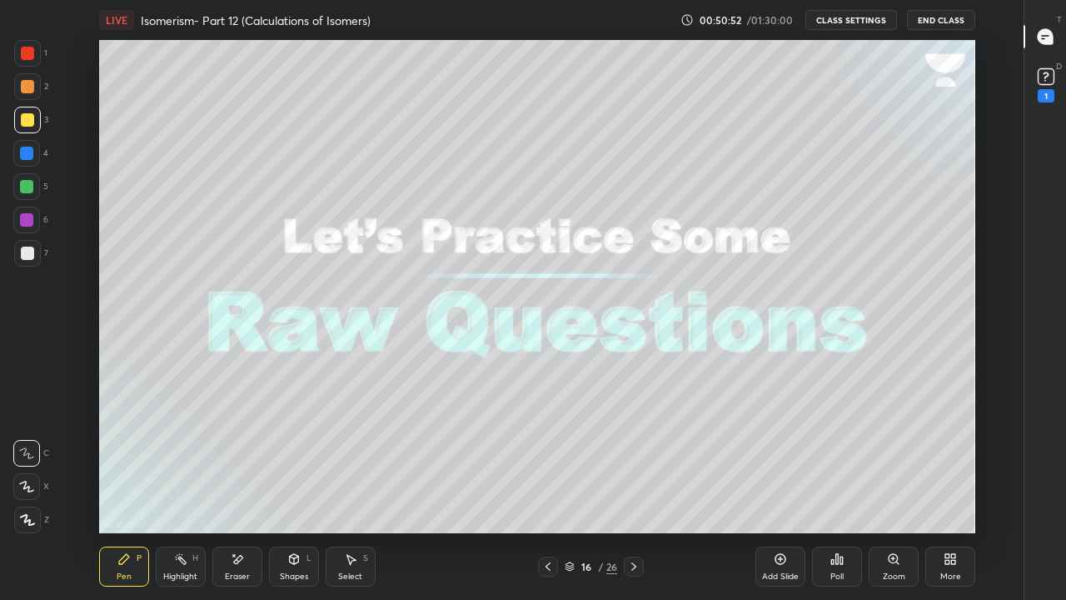
click at [631, 493] on icon at bounding box center [633, 566] width 13 height 13
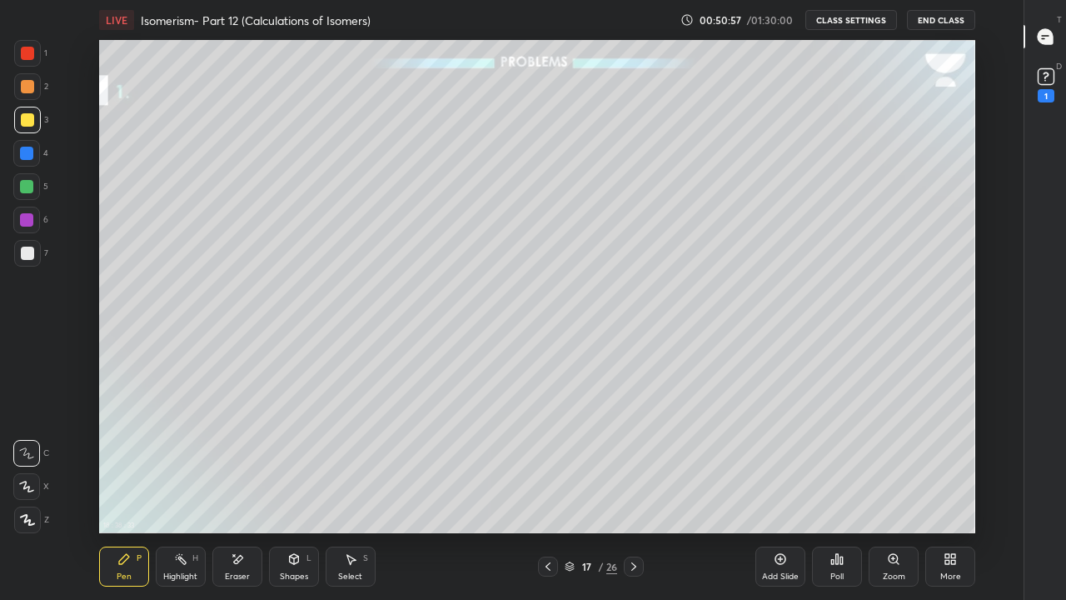
click at [29, 250] on div at bounding box center [27, 253] width 13 height 13
click at [28, 111] on div at bounding box center [27, 120] width 27 height 27
click at [27, 252] on div at bounding box center [27, 253] width 13 height 13
click at [634, 493] on icon at bounding box center [633, 566] width 13 height 13
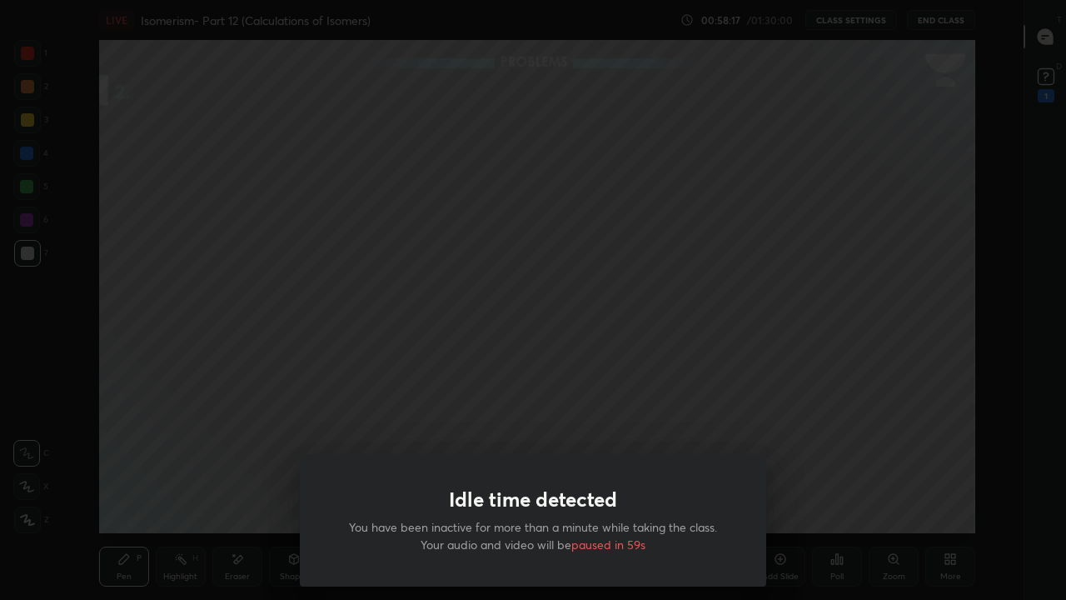
click at [863, 403] on div "Idle time detected You have been inactive for more than a minute while taking t…" at bounding box center [533, 300] width 1066 height 600
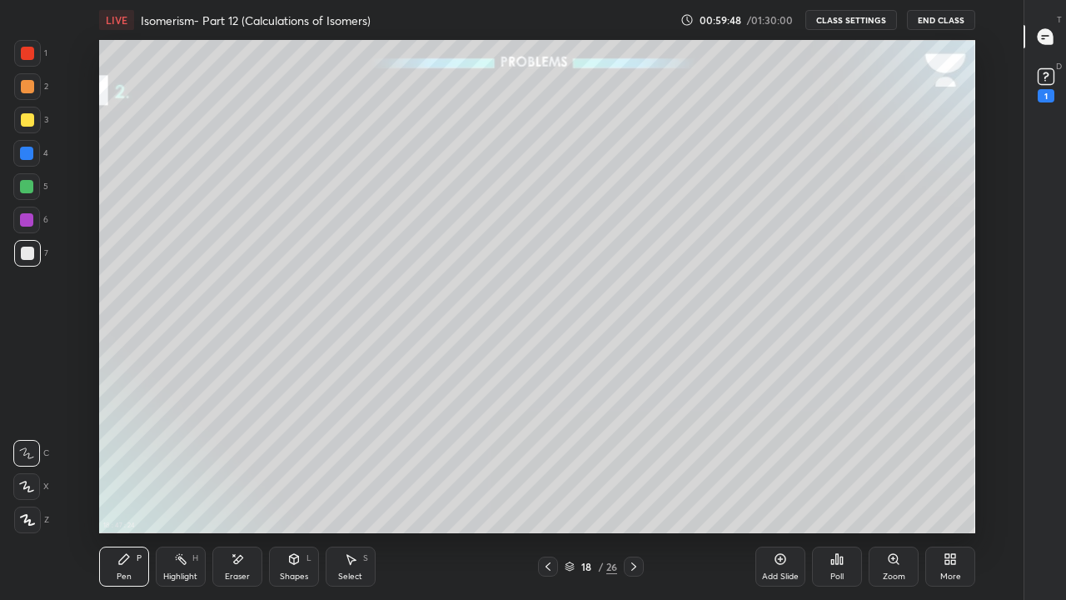
click at [27, 118] on div at bounding box center [27, 119] width 13 height 13
click at [27, 182] on div at bounding box center [26, 186] width 13 height 13
click at [29, 257] on div at bounding box center [27, 253] width 13 height 13
click at [240, 493] on div "Eraser" at bounding box center [237, 576] width 25 height 8
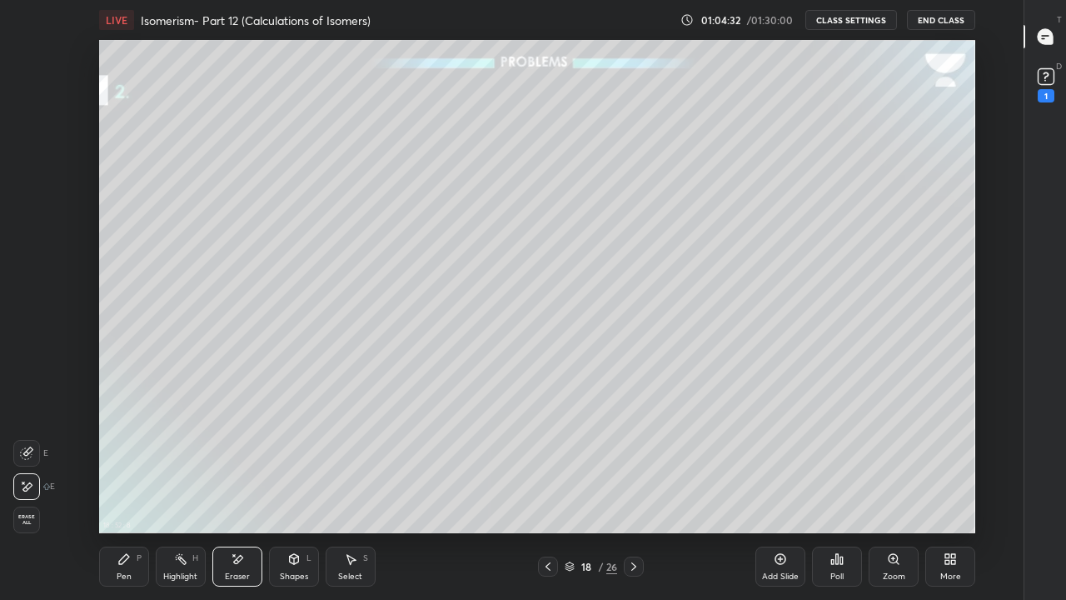
click at [127, 493] on div "Pen P" at bounding box center [124, 566] width 50 height 40
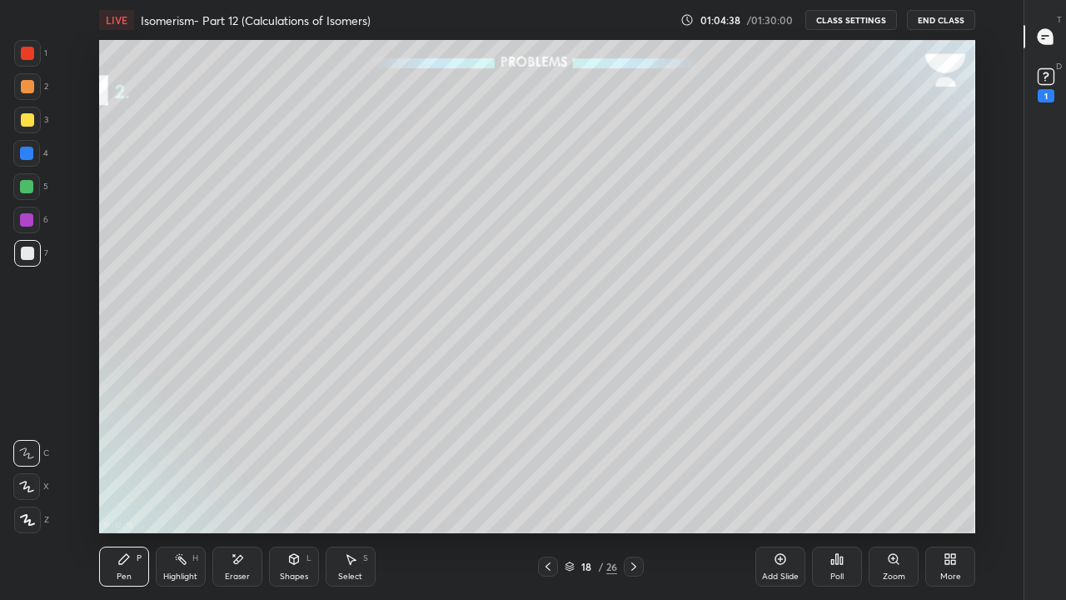
click at [237, 493] on div "Eraser" at bounding box center [237, 576] width 25 height 8
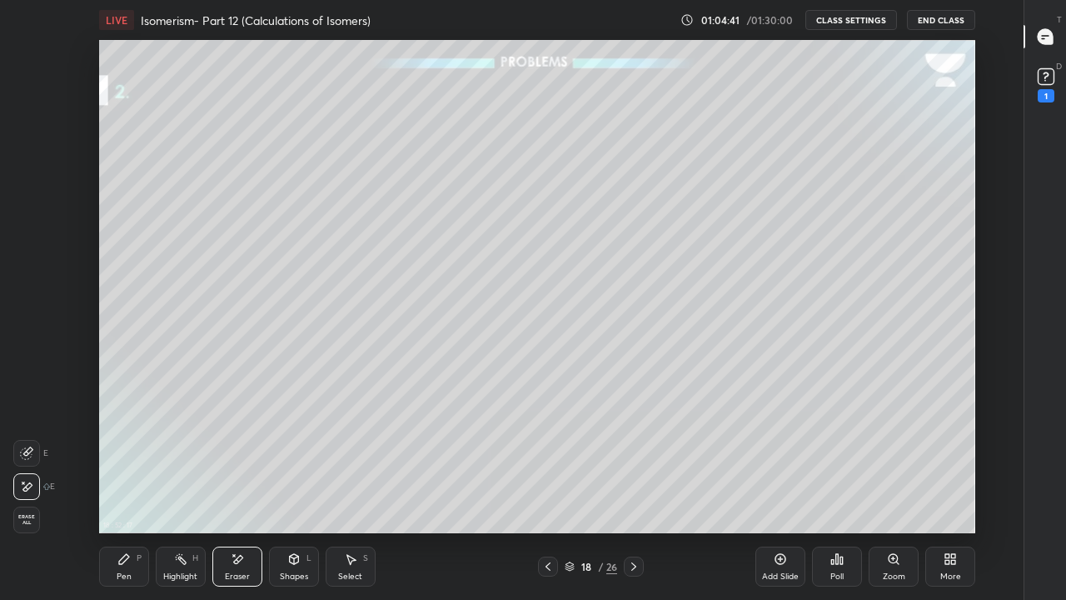
click at [125, 493] on div "Pen" at bounding box center [124, 576] width 15 height 8
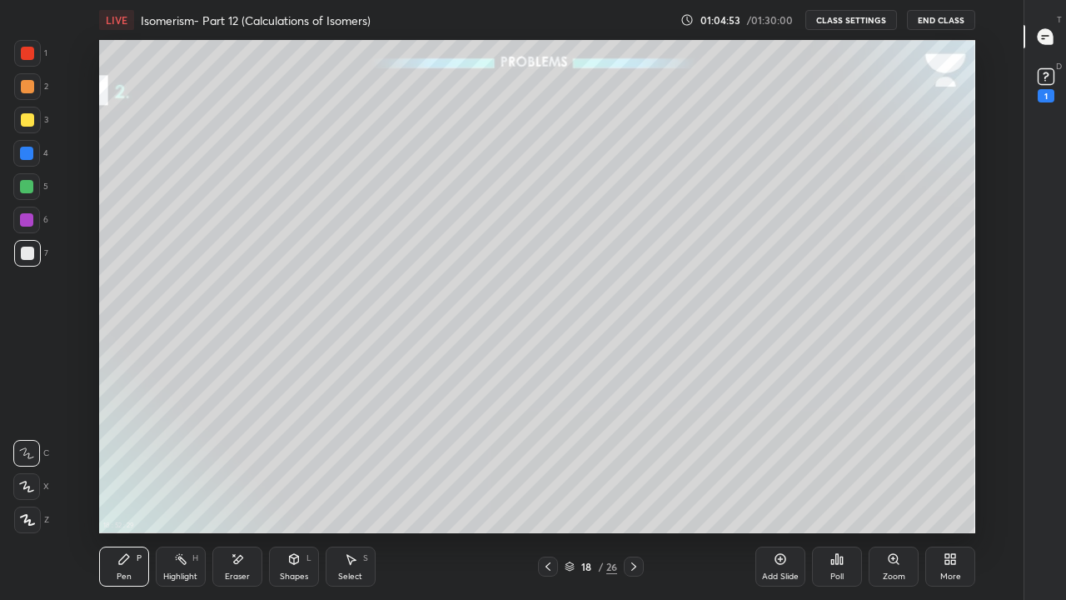
click at [634, 493] on icon at bounding box center [633, 566] width 13 height 13
click at [244, 493] on div "Eraser" at bounding box center [237, 566] width 50 height 40
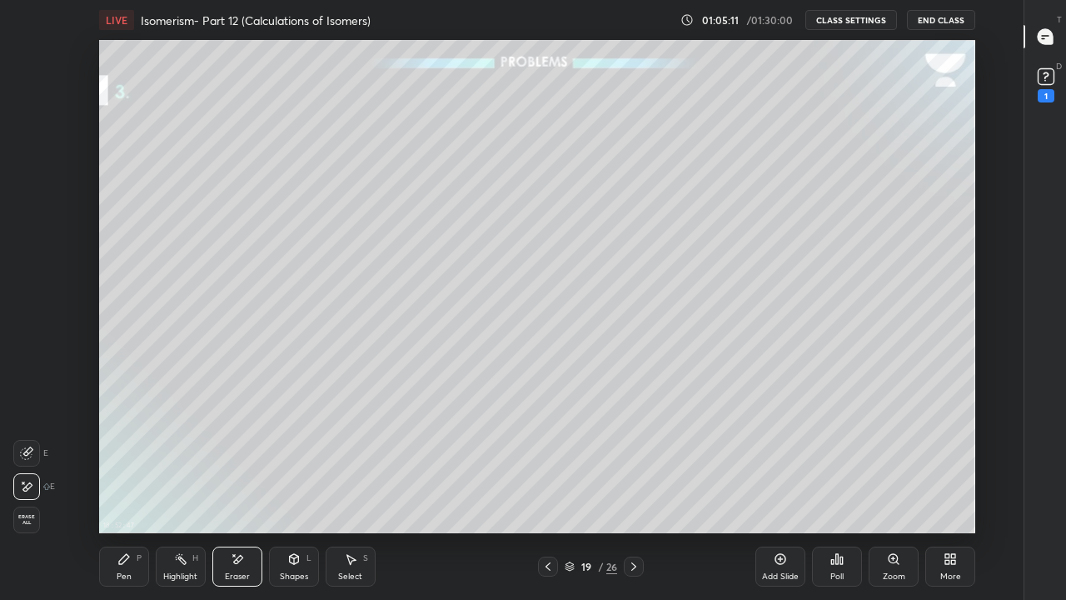
click at [137, 493] on div "Pen P" at bounding box center [124, 566] width 50 height 40
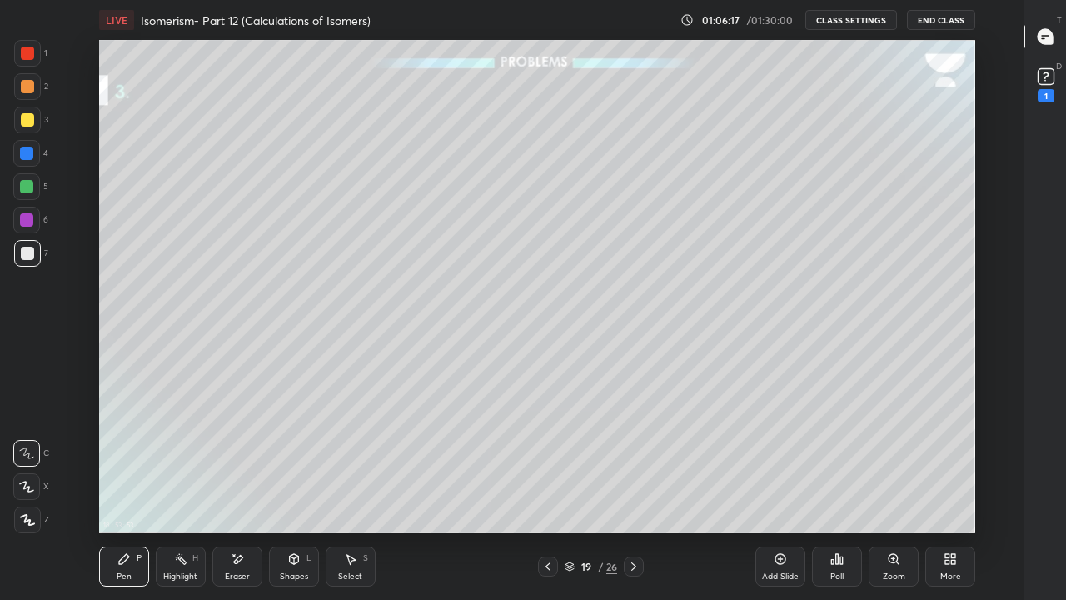
click at [545, 493] on icon at bounding box center [547, 566] width 13 height 13
click at [625, 493] on div at bounding box center [634, 566] width 20 height 20
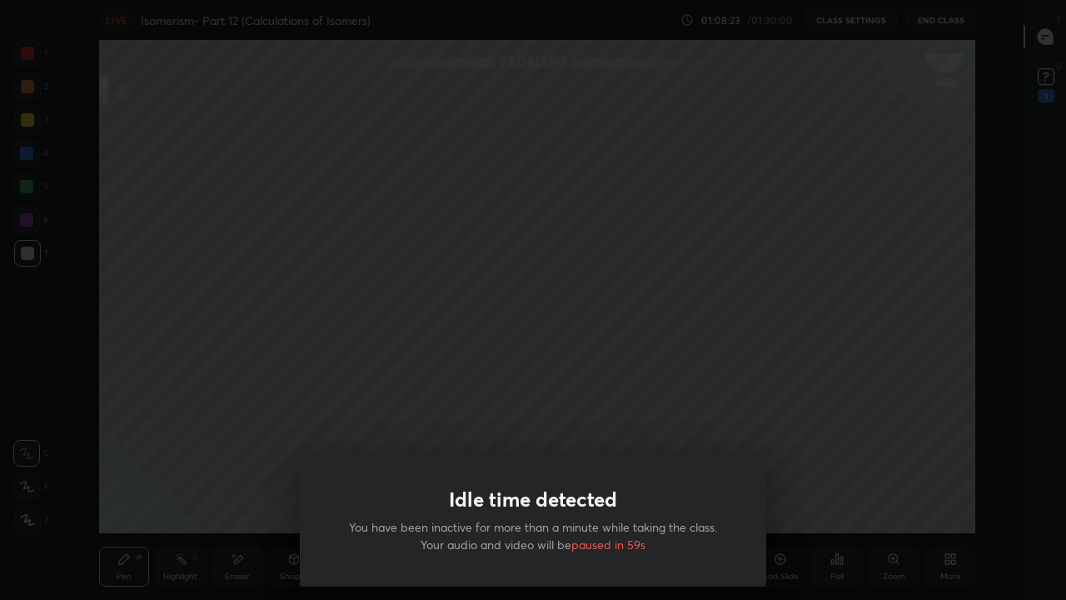
click at [859, 403] on div "Idle time detected You have been inactive for more than a minute while taking t…" at bounding box center [533, 300] width 1066 height 600
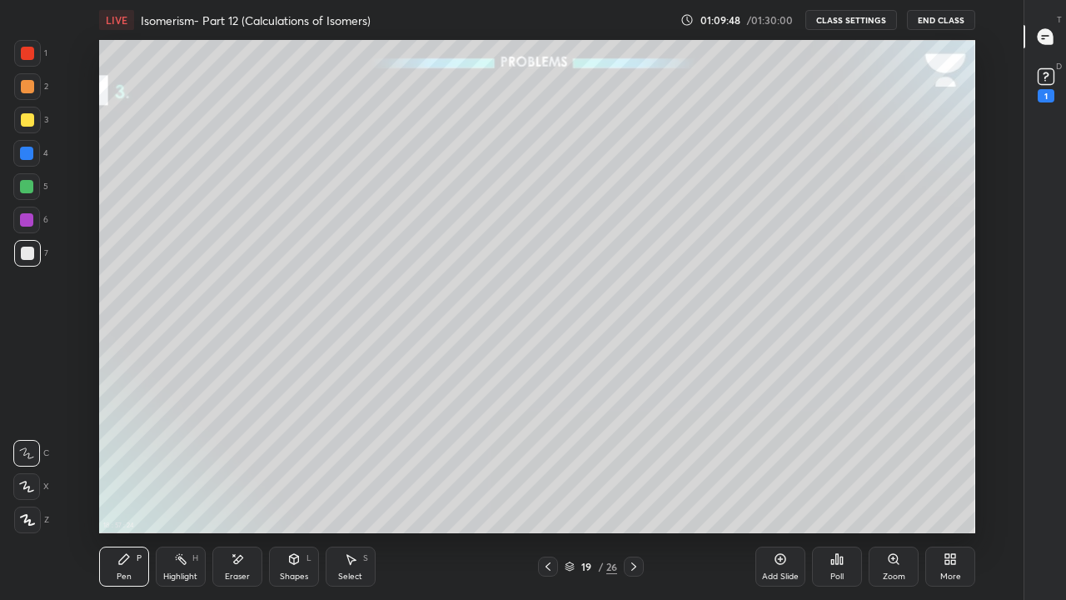
click at [28, 124] on div at bounding box center [27, 119] width 13 height 13
click at [233, 493] on div "Eraser" at bounding box center [237, 576] width 25 height 8
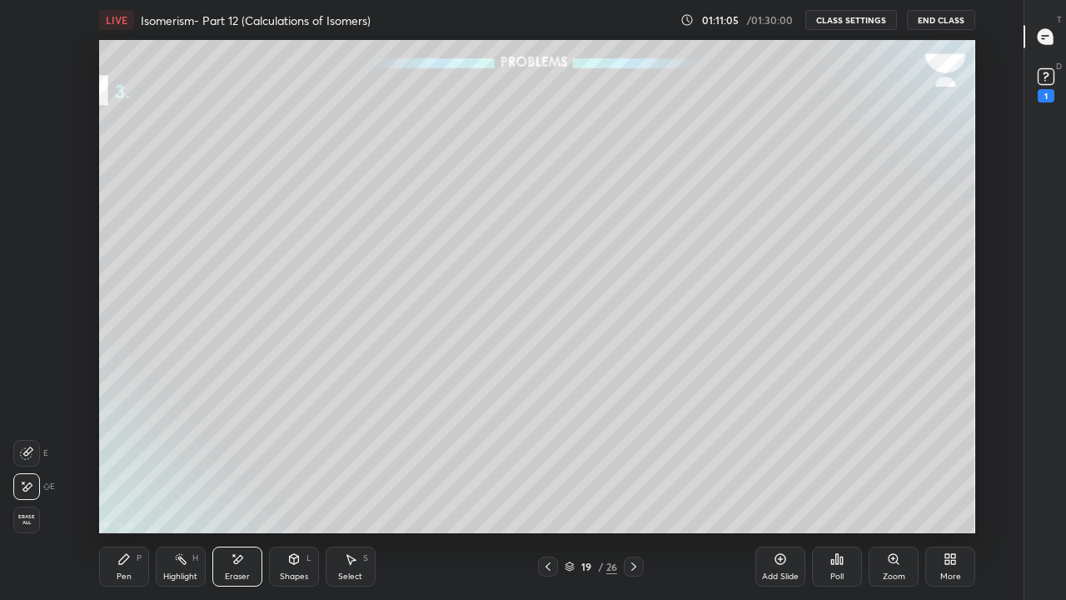
click at [129, 493] on div "Pen" at bounding box center [124, 576] width 15 height 8
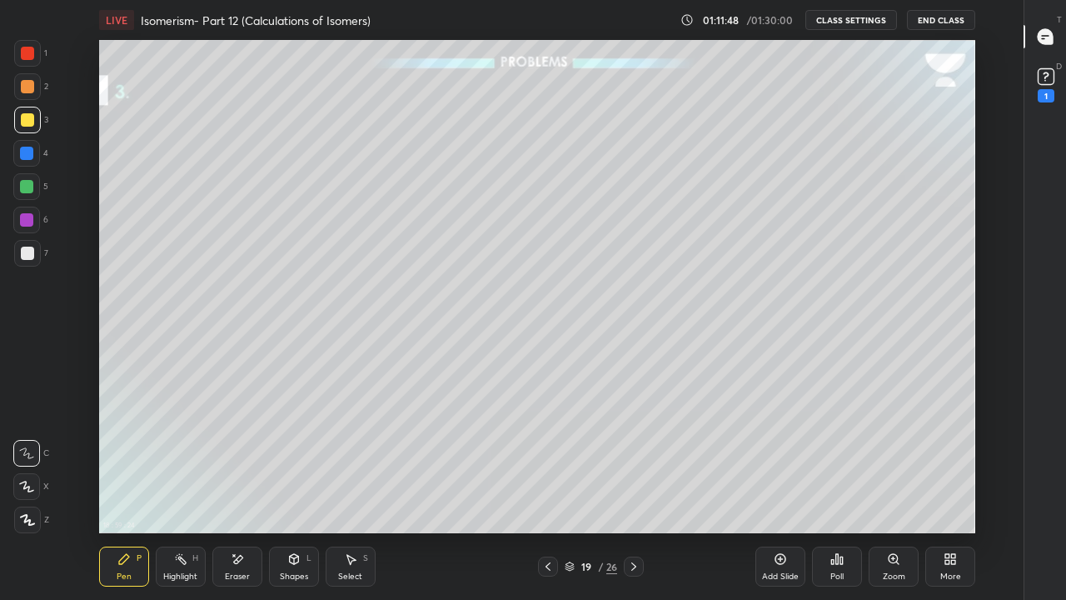
click at [28, 257] on div at bounding box center [27, 253] width 13 height 13
click at [632, 493] on icon at bounding box center [633, 566] width 5 height 8
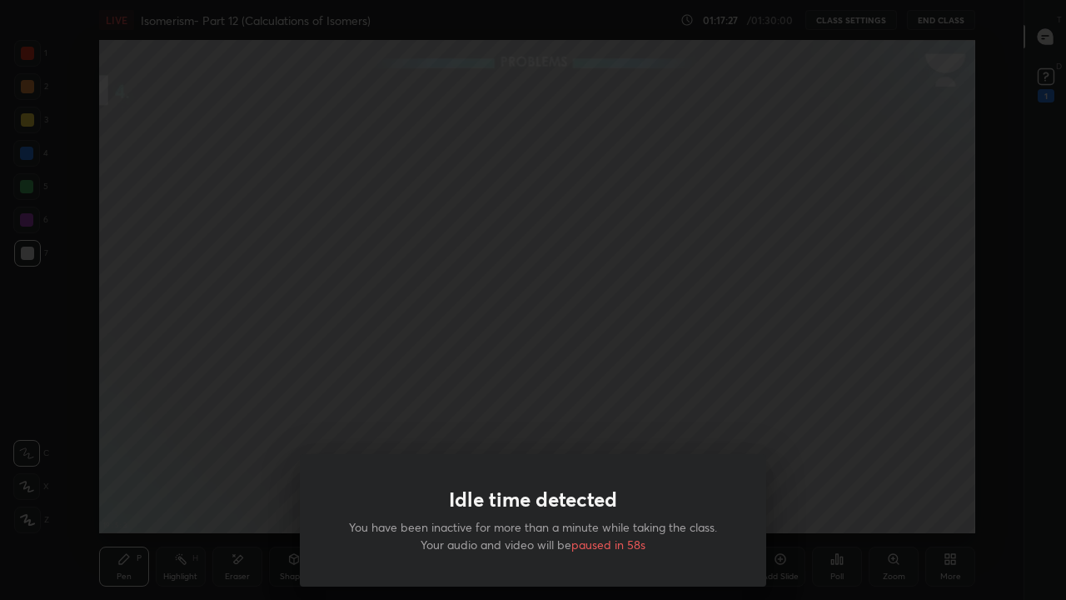
click at [852, 412] on div "Idle time detected You have been inactive for more than a minute while taking t…" at bounding box center [533, 300] width 1066 height 600
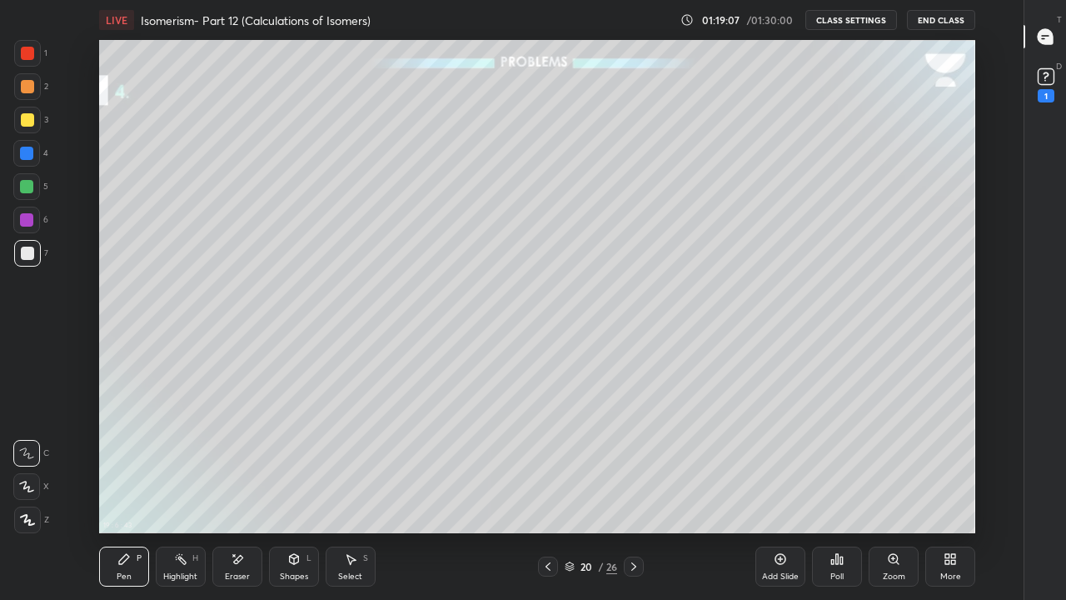
click at [37, 116] on div at bounding box center [27, 120] width 27 height 27
click at [636, 493] on icon at bounding box center [633, 566] width 13 height 13
click at [750, 24] on div "/ 01:30:00" at bounding box center [771, 20] width 52 height 10
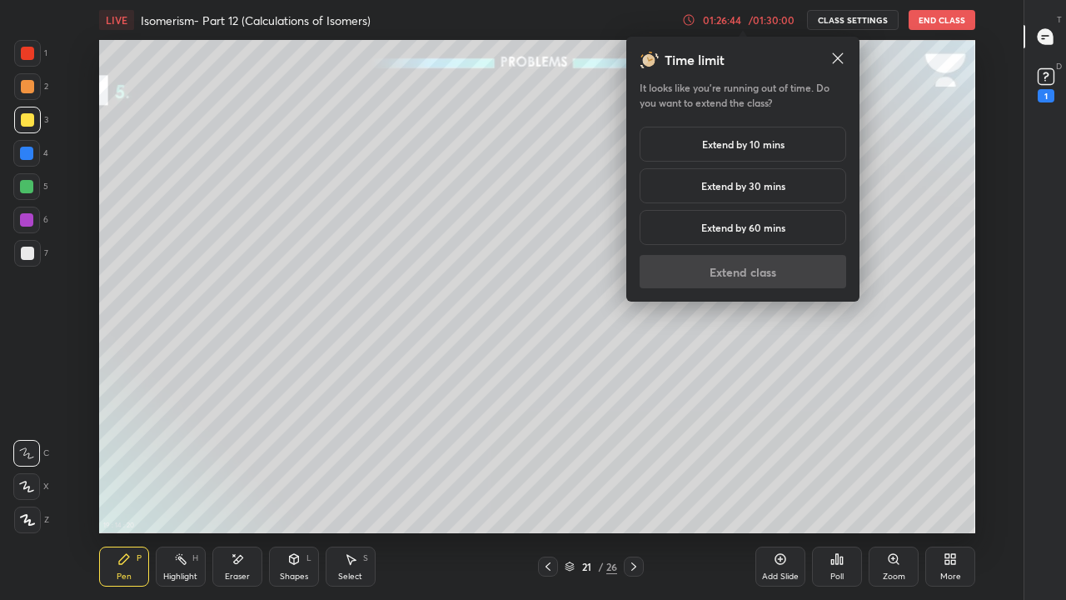
click at [747, 151] on h5 "Extend by 10 mins" at bounding box center [743, 144] width 82 height 15
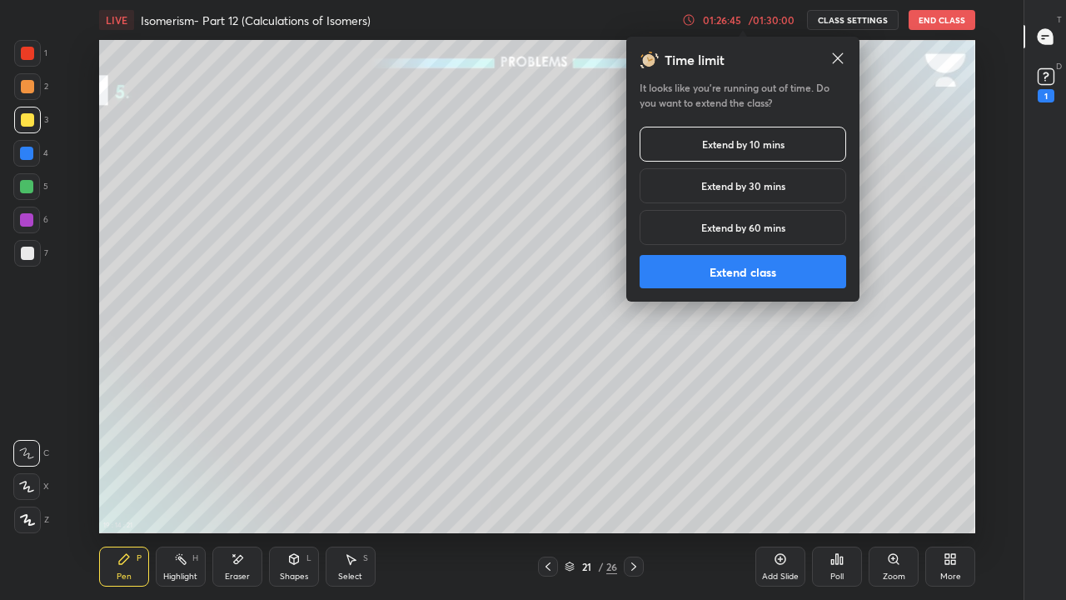
click at [733, 278] on button "Extend class" at bounding box center [743, 271] width 207 height 33
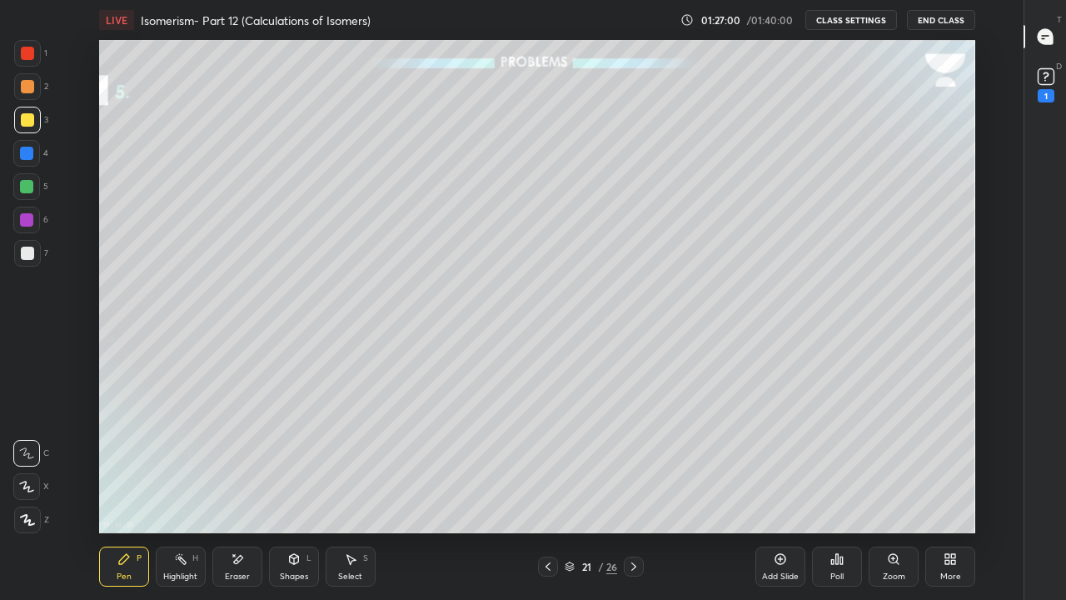
click at [26, 256] on div at bounding box center [27, 253] width 13 height 13
click at [236, 493] on div "Eraser" at bounding box center [237, 566] width 50 height 40
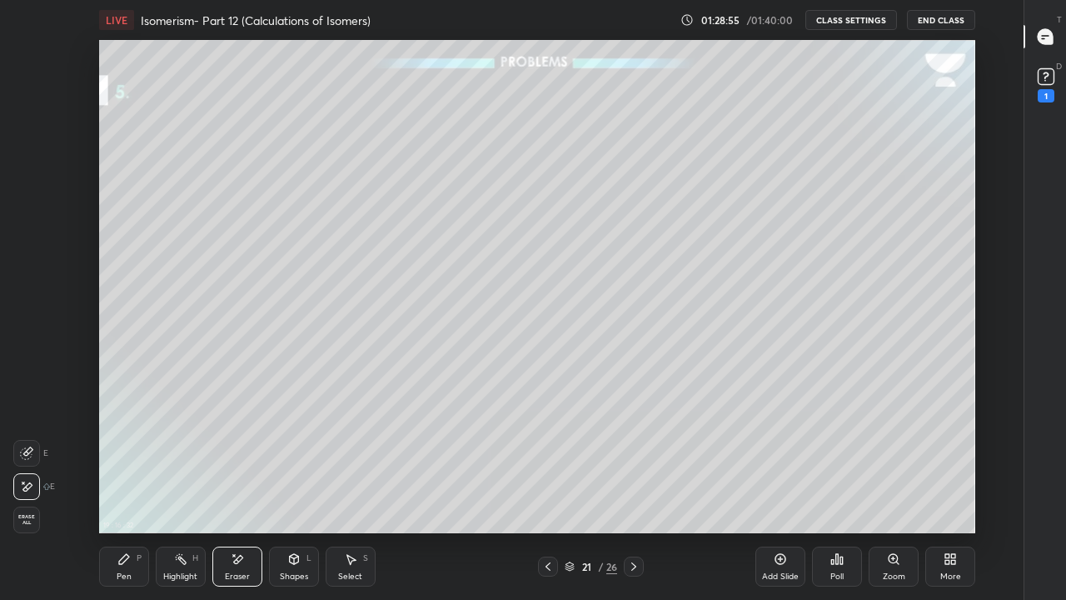
click at [134, 493] on div "Pen P" at bounding box center [124, 566] width 50 height 40
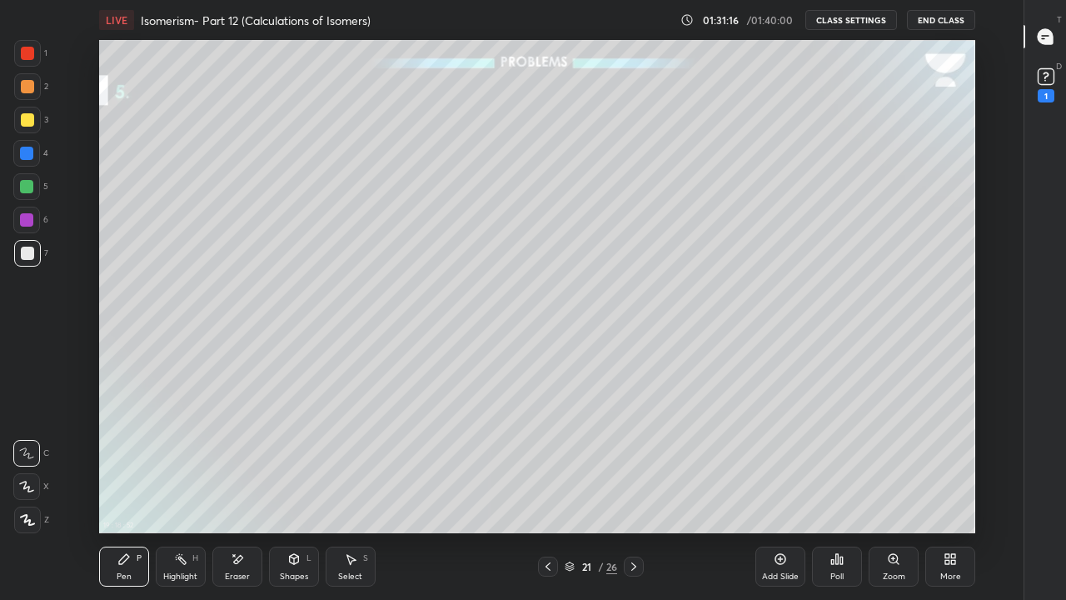
click at [29, 125] on div at bounding box center [27, 119] width 13 height 13
click at [545, 493] on div at bounding box center [548, 566] width 20 height 20
click at [548, 493] on icon at bounding box center [547, 566] width 13 height 13
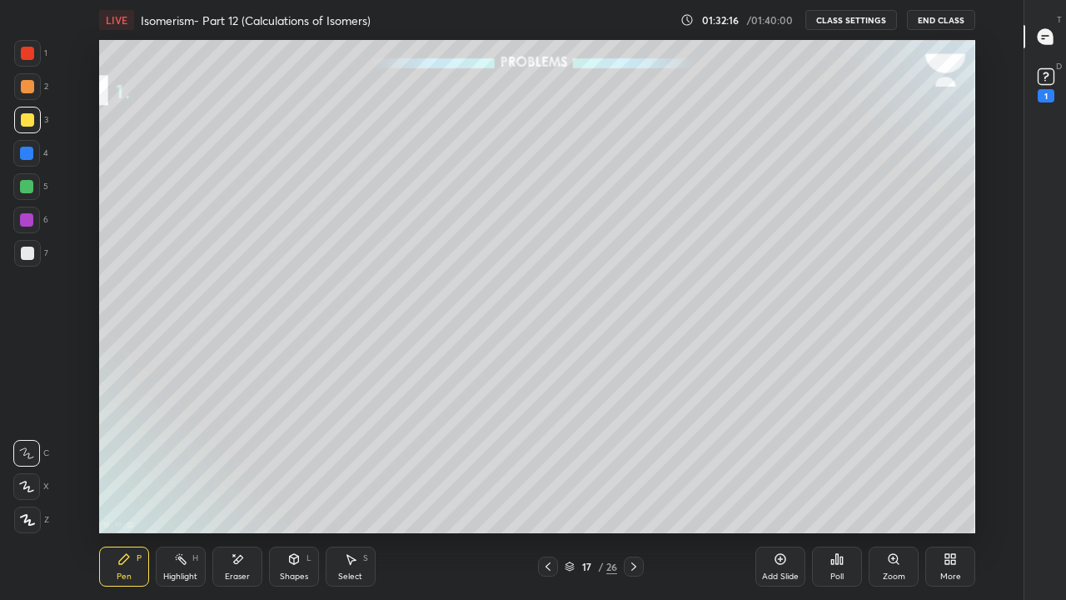
click at [548, 493] on icon at bounding box center [547, 566] width 13 height 13
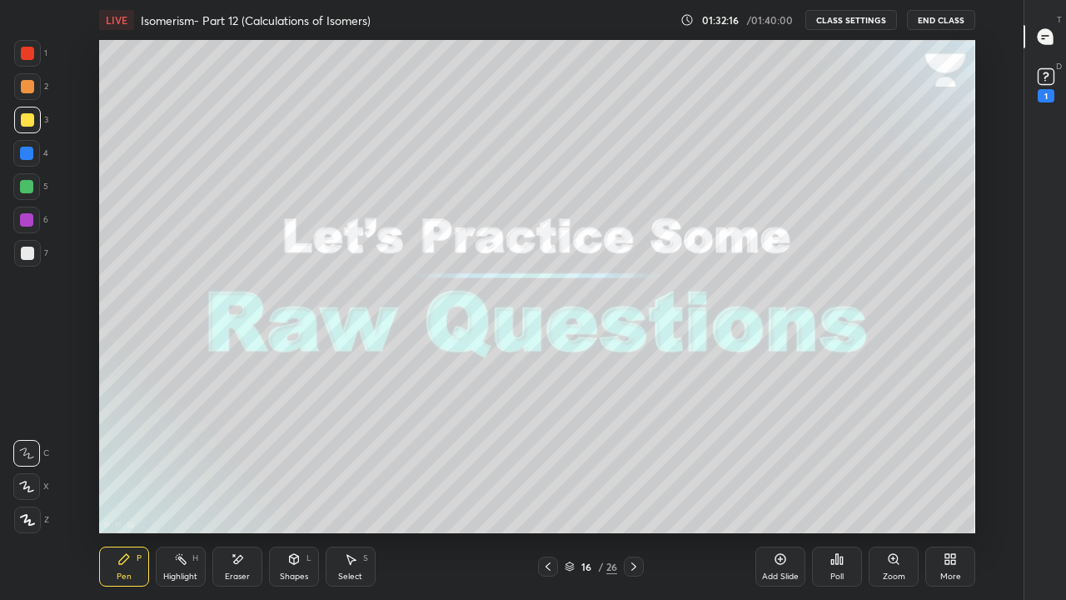
click at [548, 493] on icon at bounding box center [547, 566] width 13 height 13
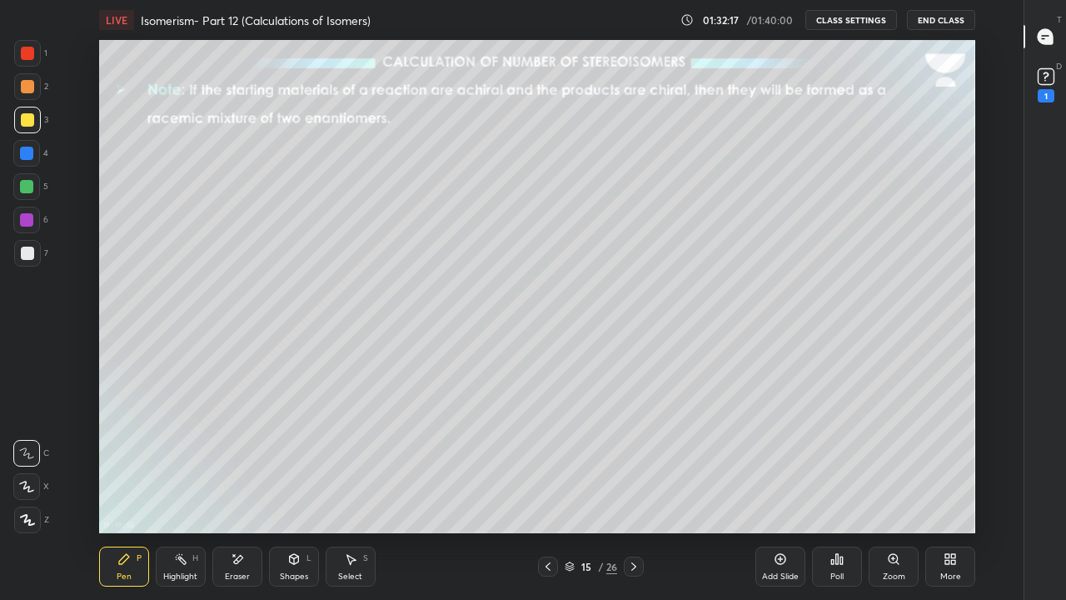
click at [548, 493] on icon at bounding box center [547, 566] width 13 height 13
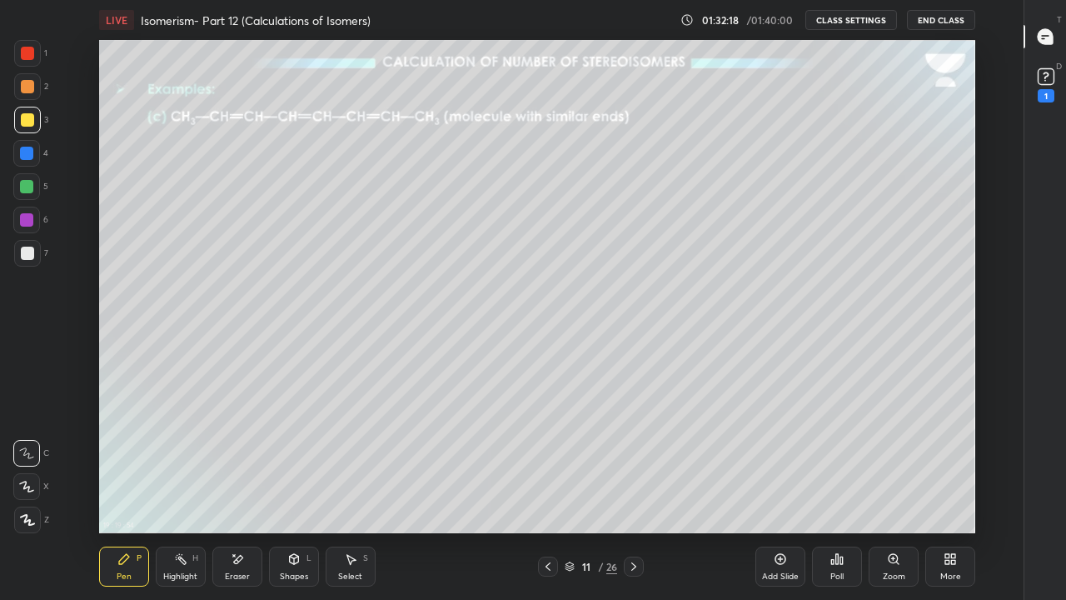
click at [548, 493] on icon at bounding box center [547, 566] width 13 height 13
click at [634, 493] on icon at bounding box center [633, 566] width 13 height 13
click at [631, 493] on icon at bounding box center [633, 566] width 13 height 13
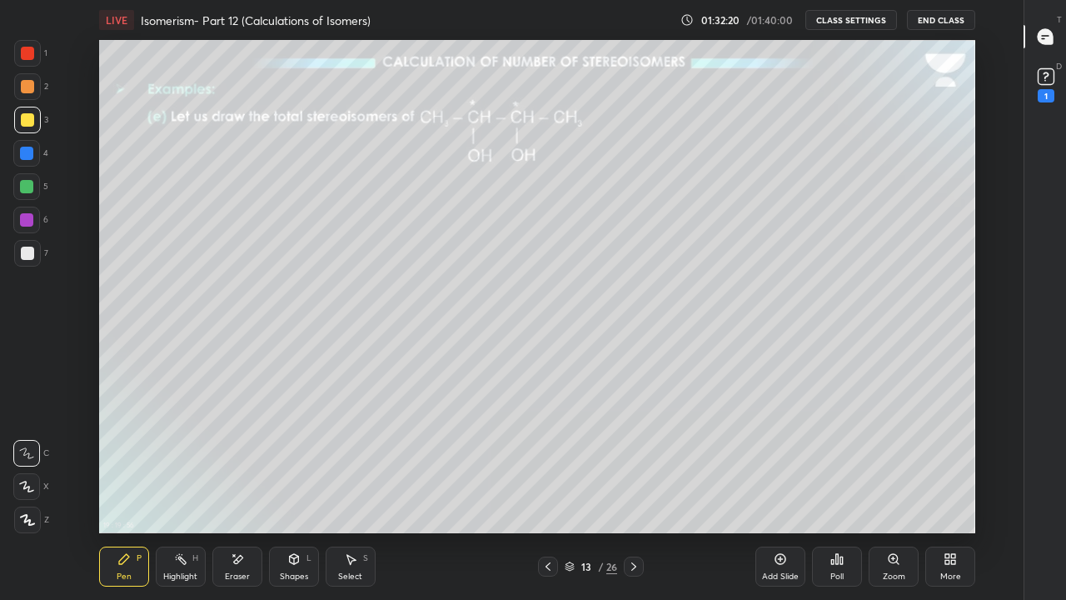
click at [634, 493] on icon at bounding box center [633, 566] width 13 height 13
click at [633, 493] on icon at bounding box center [633, 566] width 13 height 13
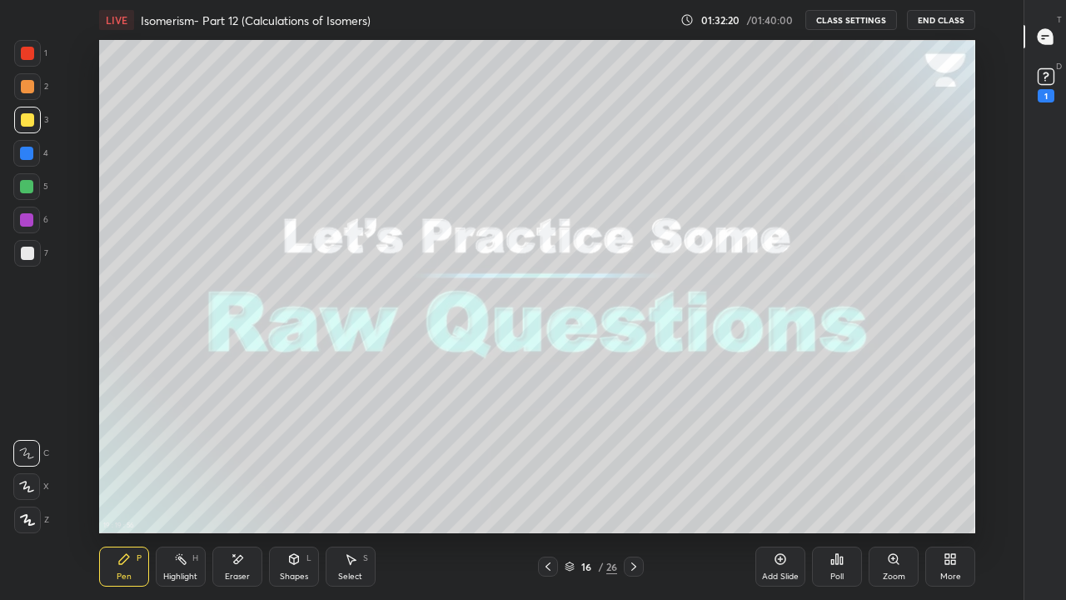
click at [633, 493] on icon at bounding box center [633, 566] width 13 height 13
click at [634, 493] on icon at bounding box center [633, 566] width 13 height 13
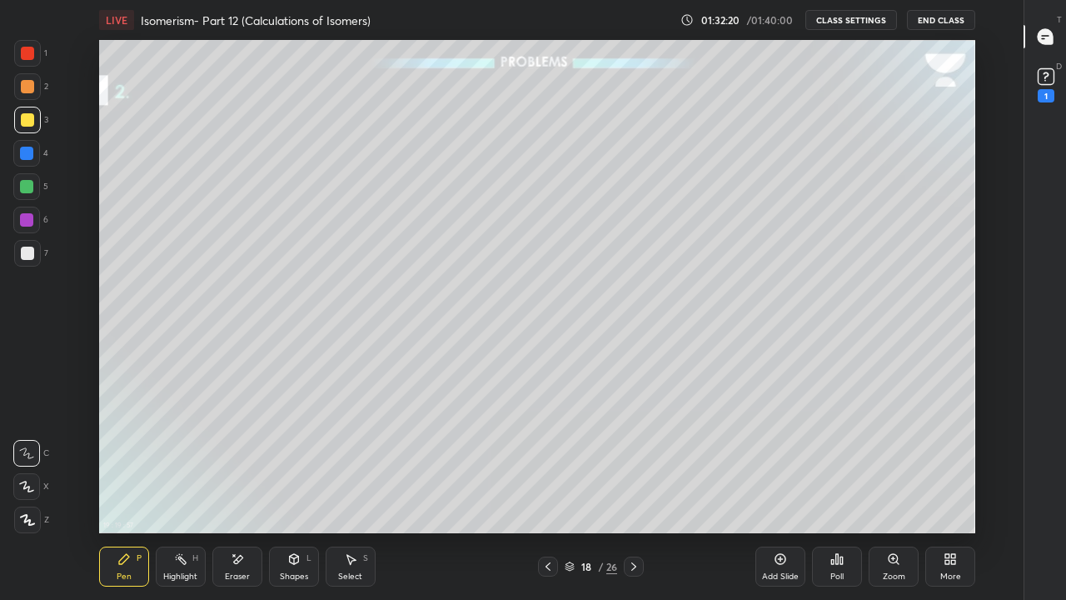
click at [634, 493] on icon at bounding box center [633, 566] width 13 height 13
click at [940, 20] on button "End Class" at bounding box center [941, 20] width 68 height 20
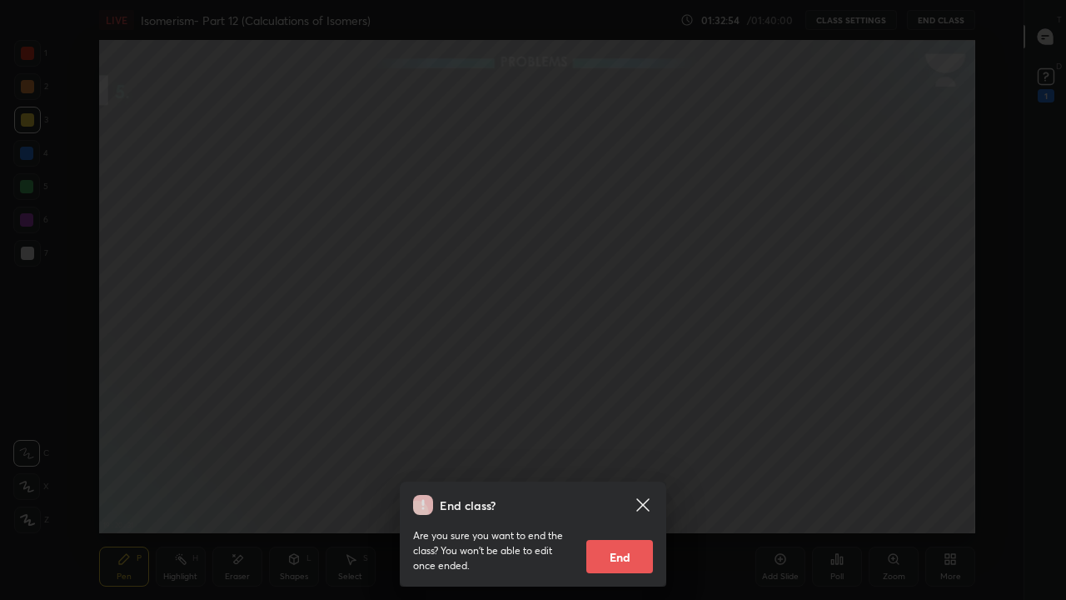
click at [625, 493] on button "End" at bounding box center [619, 556] width 67 height 33
type textarea "x"
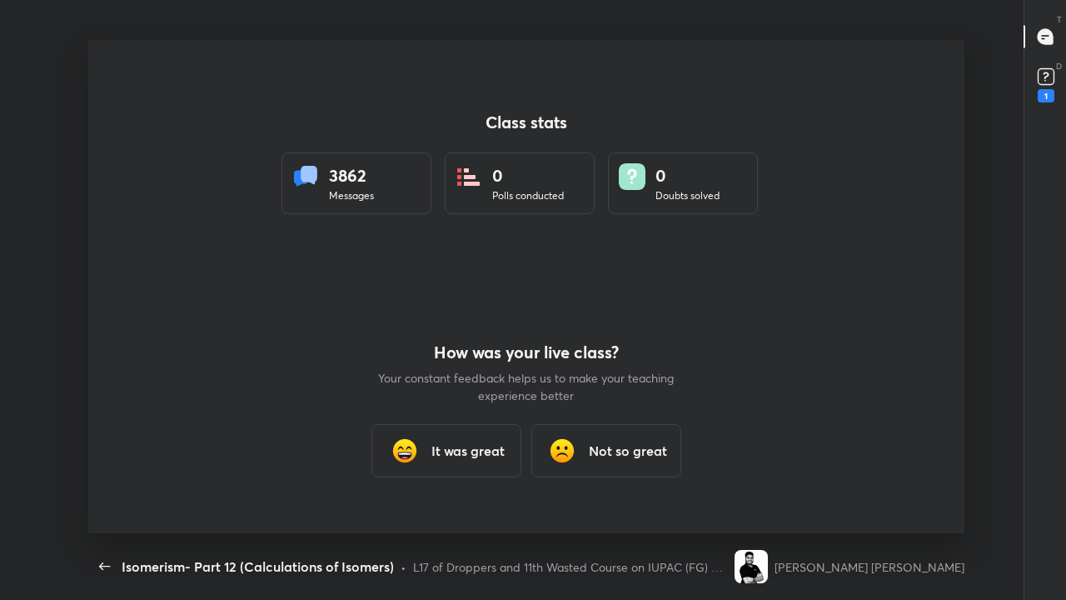
scroll to position [493, 1053]
click at [473, 461] on div "It was great" at bounding box center [446, 450] width 150 height 53
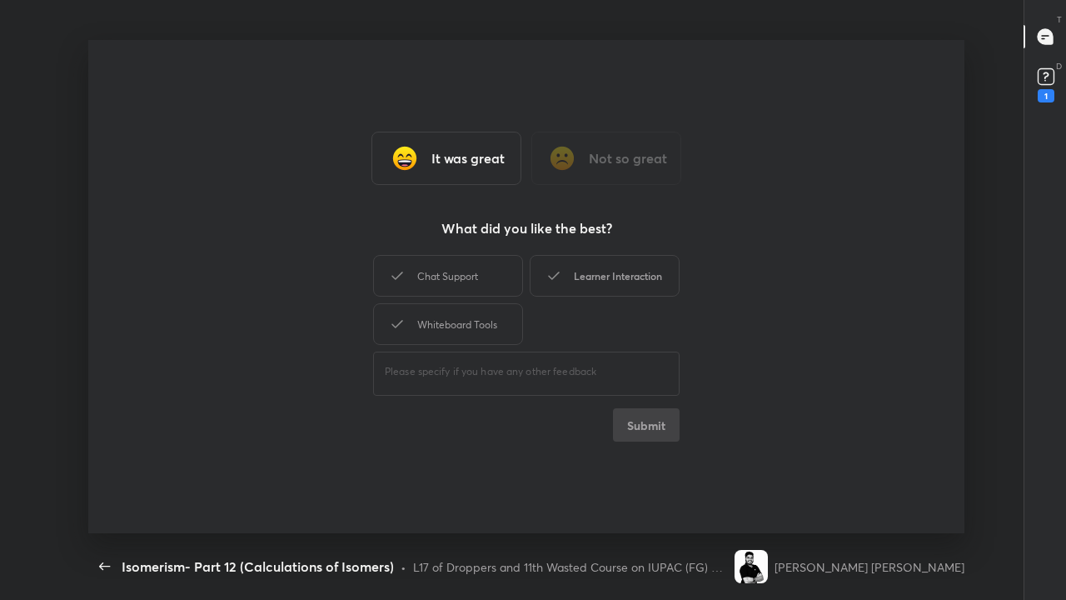
click at [599, 279] on div "Learner Interaction" at bounding box center [605, 276] width 150 height 42
click at [638, 428] on button "Submit" at bounding box center [646, 424] width 67 height 33
